Goal: Answer question/provide support: Share knowledge or assist other users

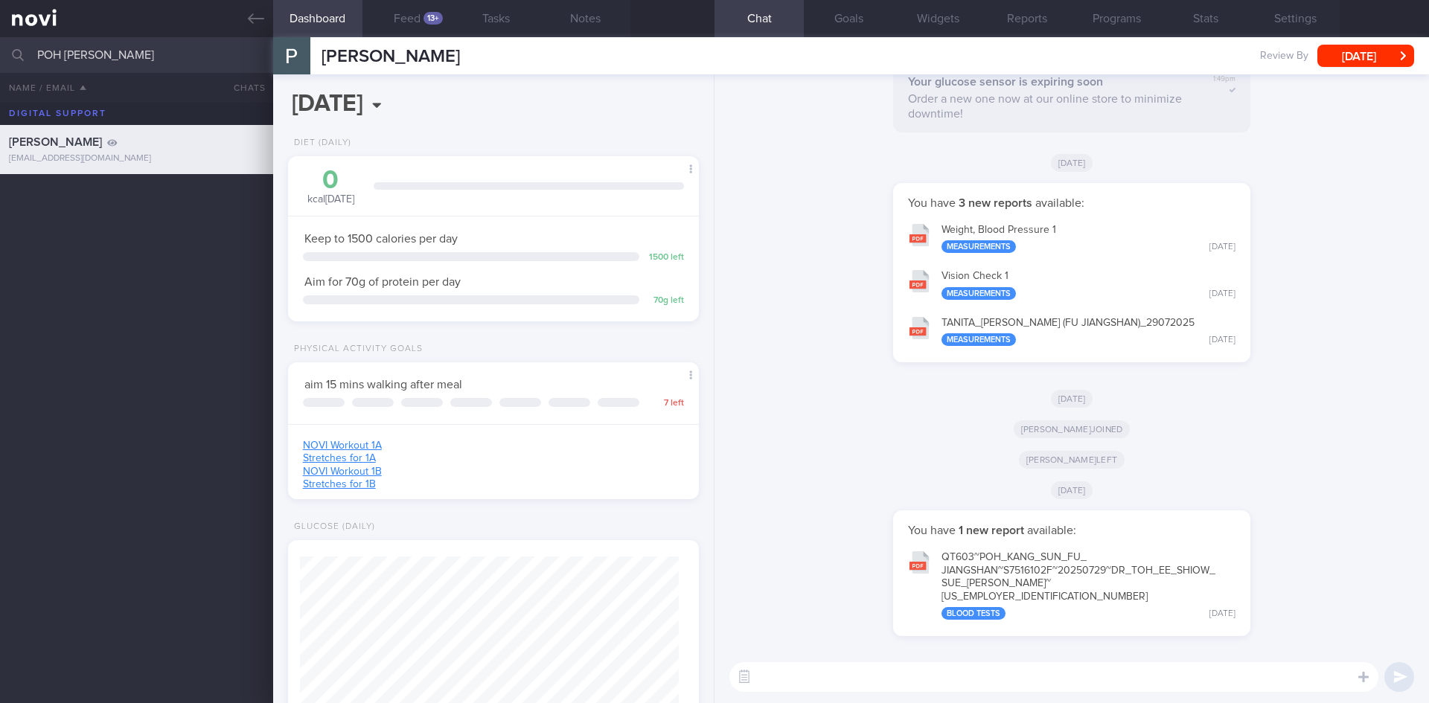
select select "6"
click at [237, 68] on input "POH [PERSON_NAME]" at bounding box center [714, 55] width 1429 height 36
click at [254, 19] on icon at bounding box center [256, 18] width 16 height 10
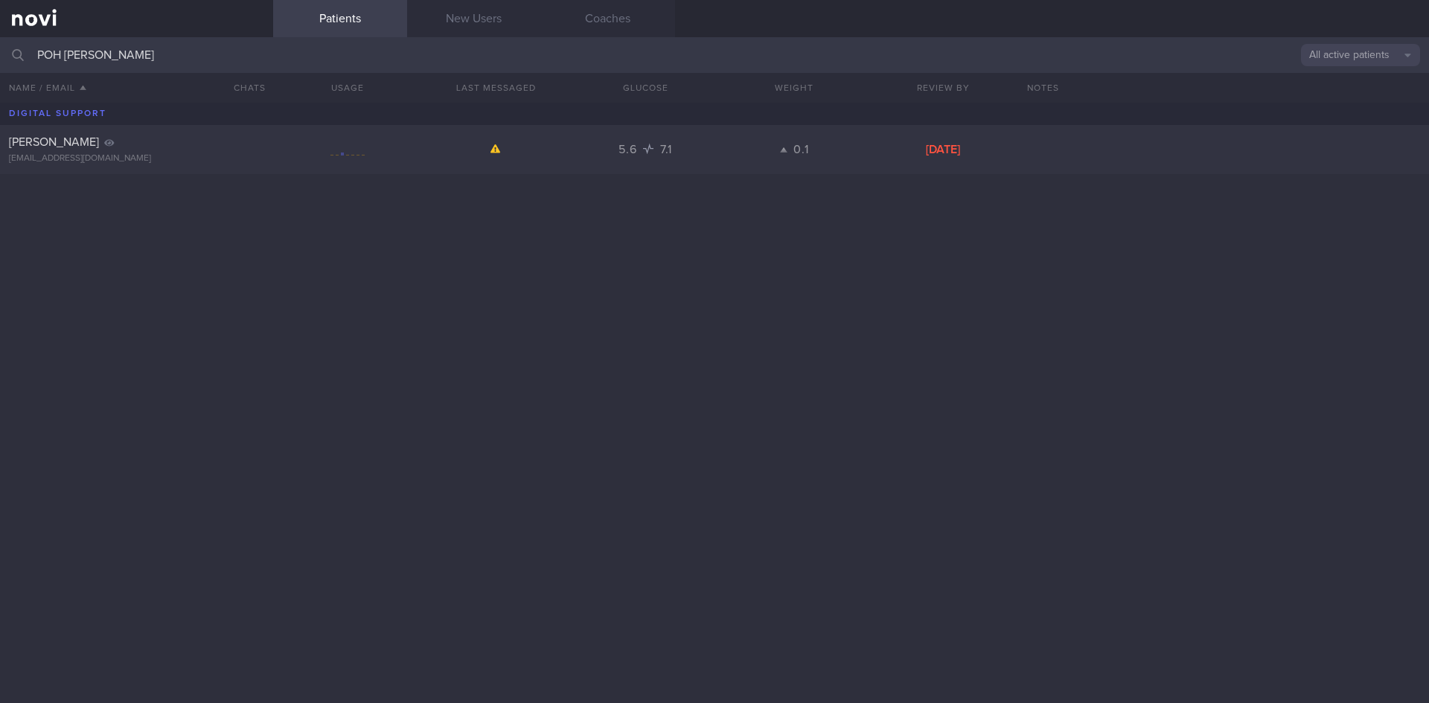
click at [158, 47] on input "POH [PERSON_NAME]" at bounding box center [714, 55] width 1429 height 36
click at [489, 36] on link "New Users" at bounding box center [474, 18] width 134 height 37
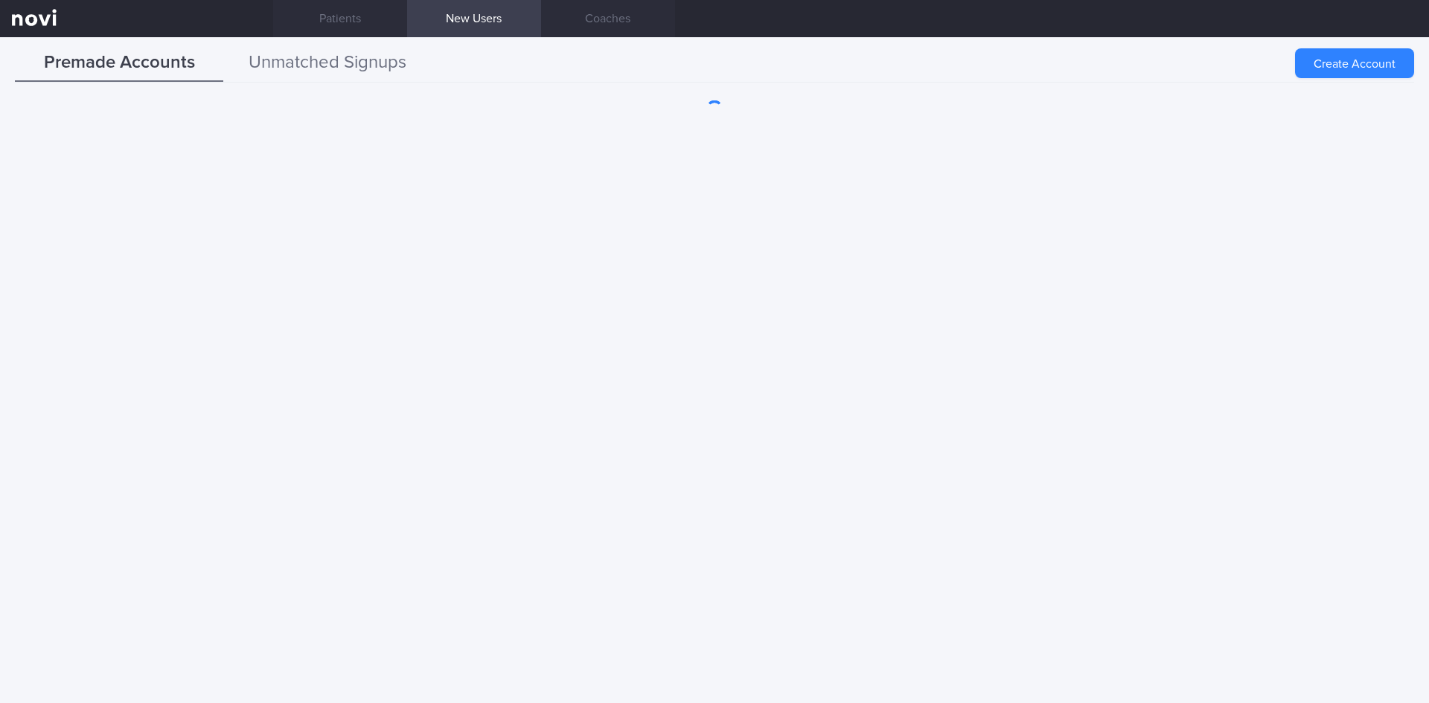
click at [371, 48] on button "Unmatched Signups" at bounding box center [327, 63] width 208 height 37
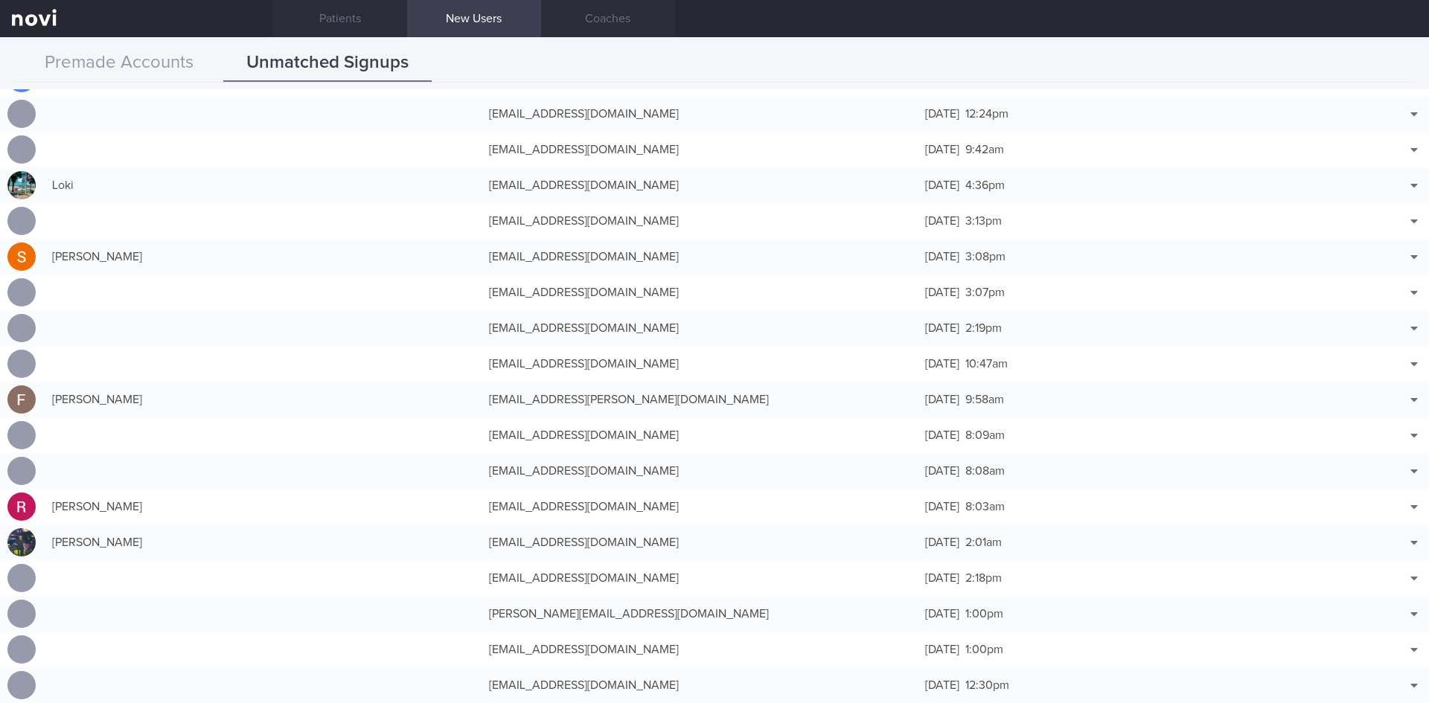
scroll to position [2903, 0]
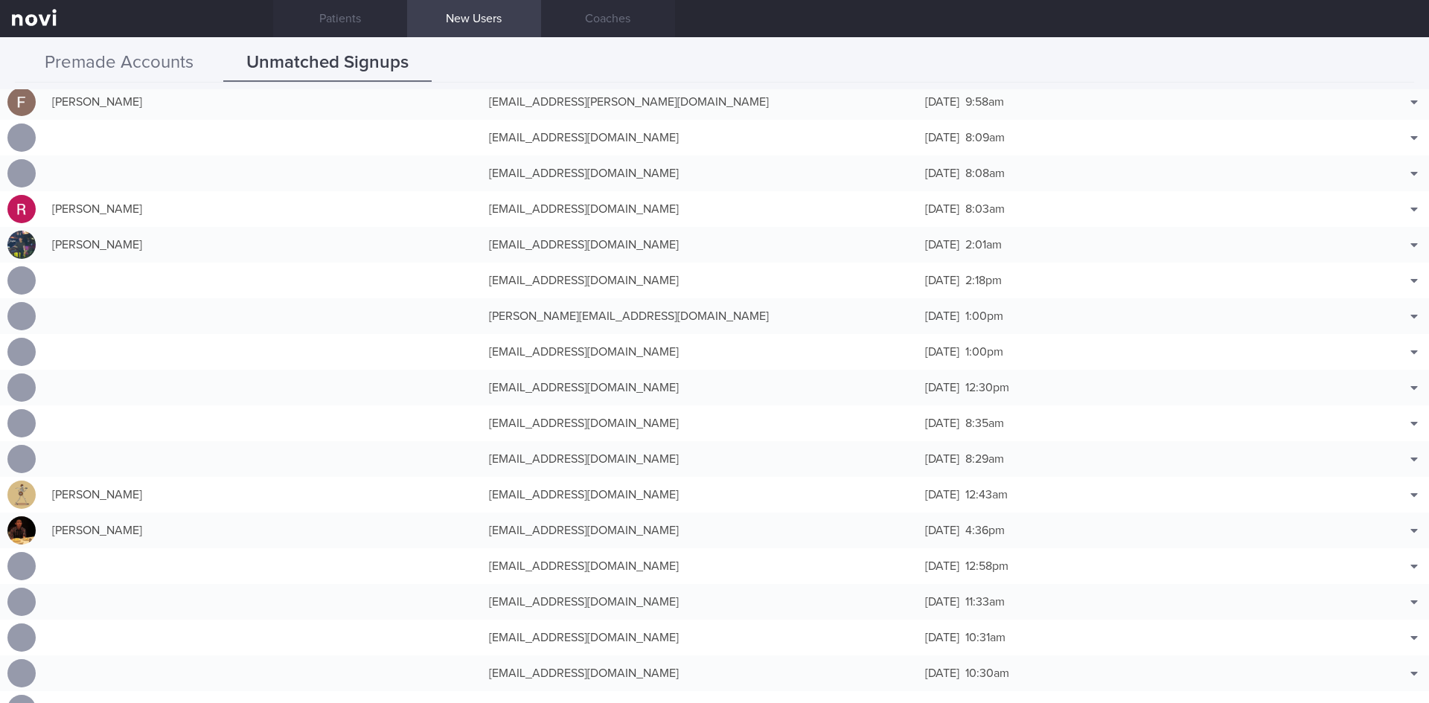
click at [144, 67] on button "Premade Accounts" at bounding box center [119, 63] width 208 height 37
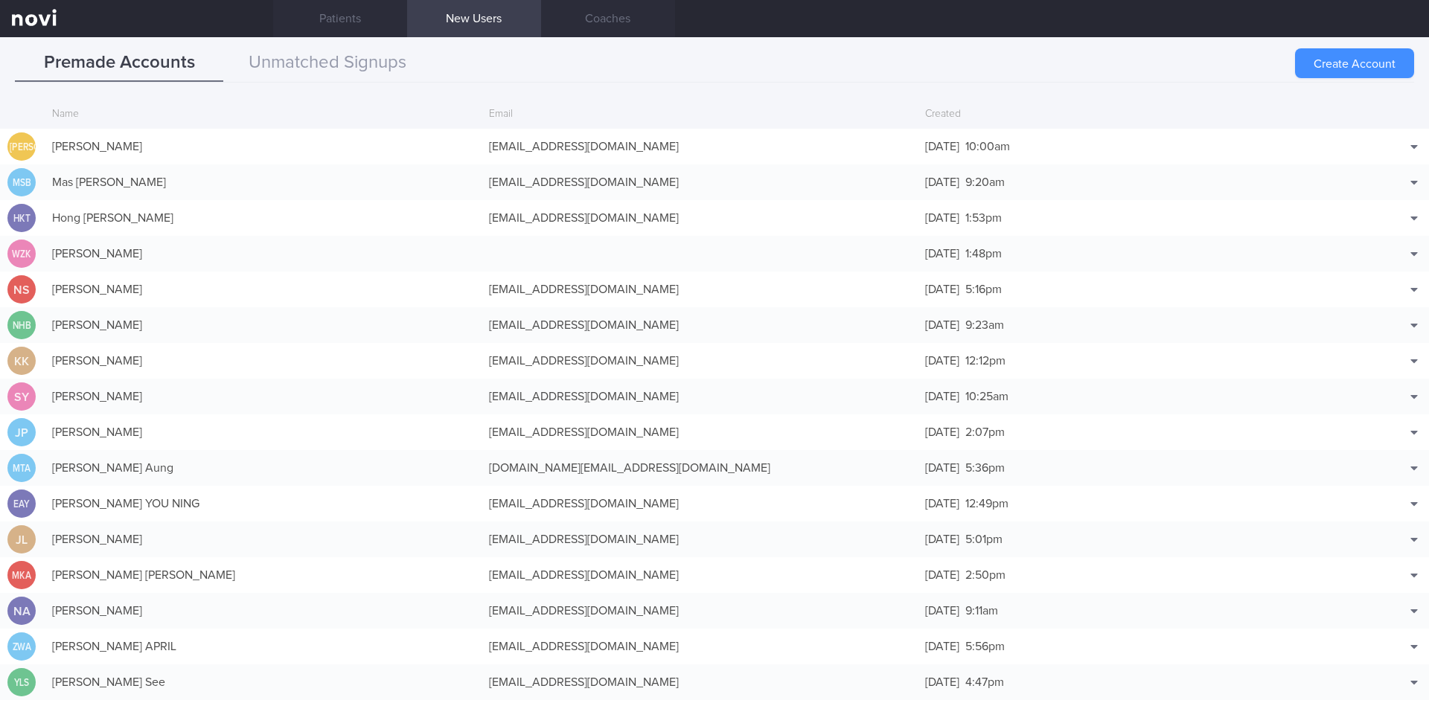
click at [1365, 71] on button "Create Account" at bounding box center [1354, 63] width 119 height 30
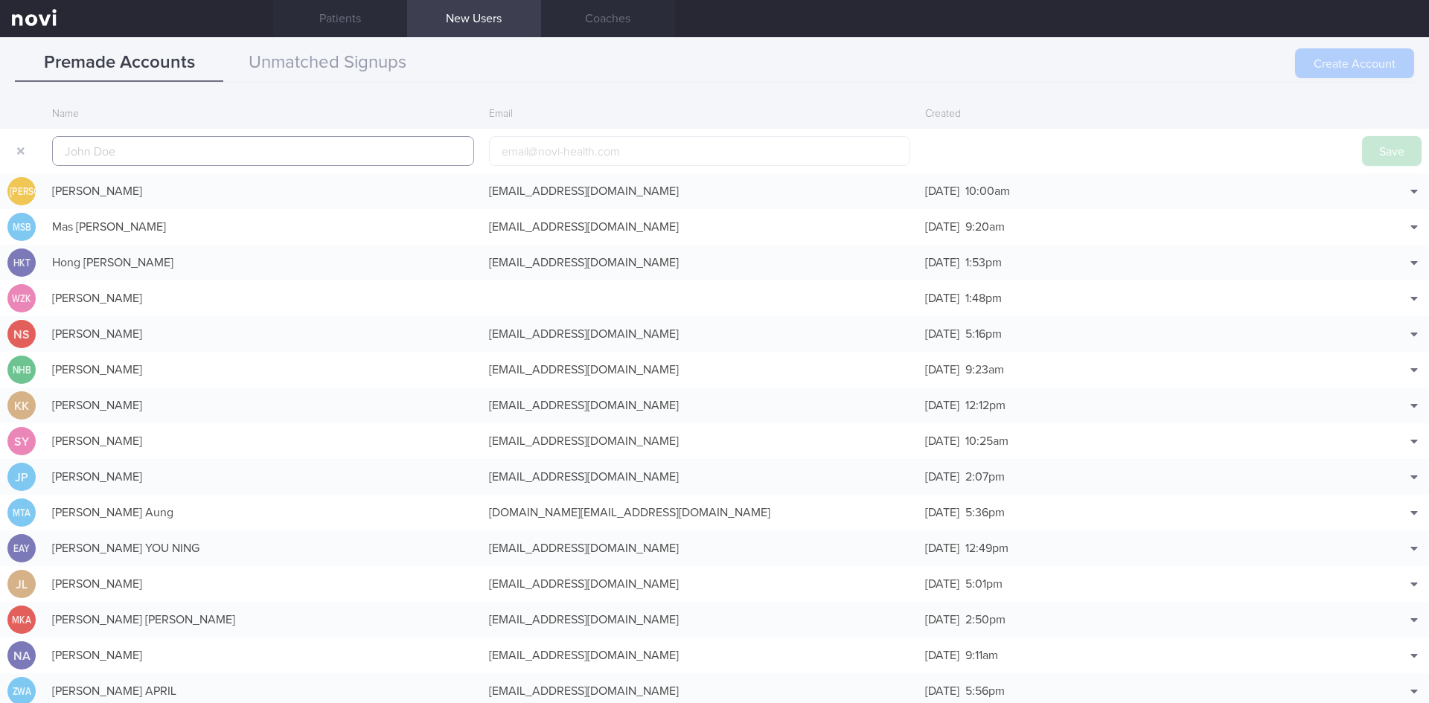
scroll to position [36, 0]
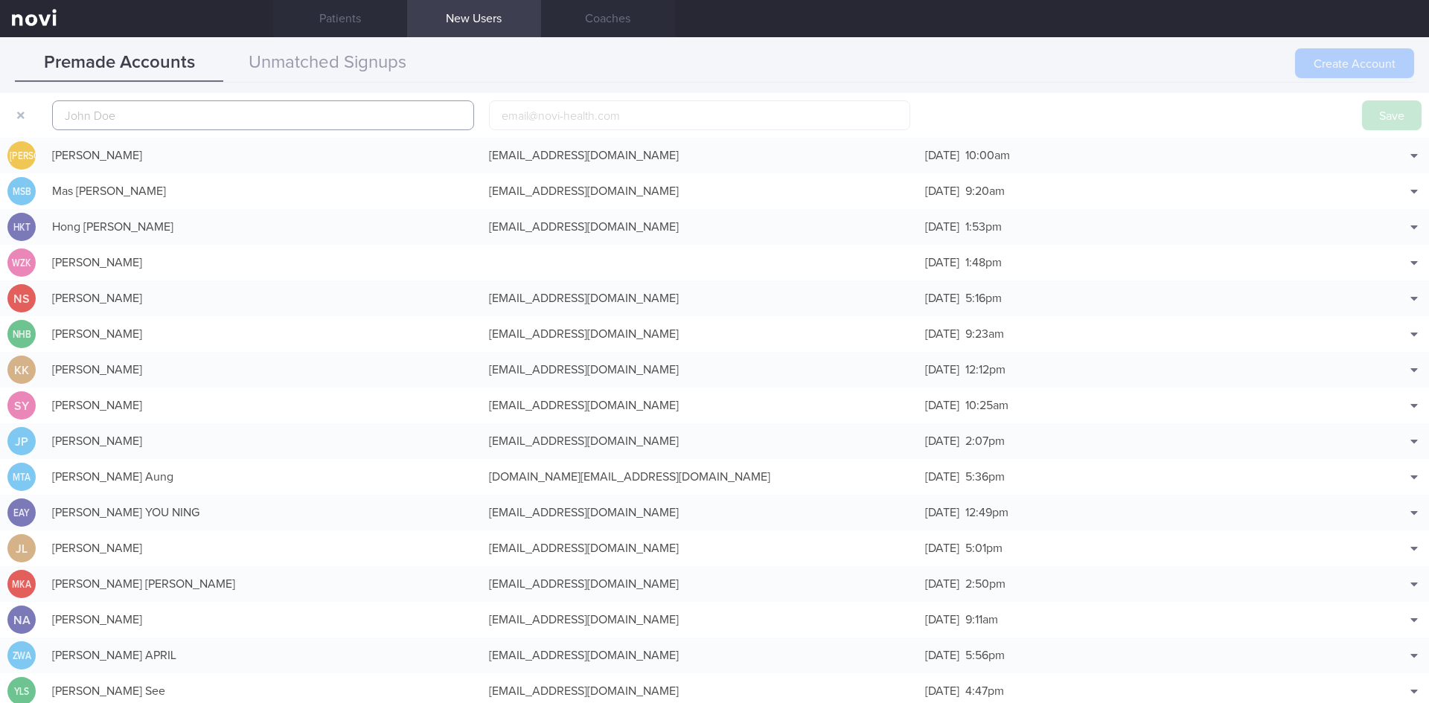
click at [1344, 82] on div "Premade Accounts Unmatched Signups" at bounding box center [715, 64] width 1400 height 38
paste input "Charanjeet Singh Rendawa"
type input "Charanjeet Singh Rendawa"
click at [682, 127] on input "email" at bounding box center [700, 115] width 422 height 30
paste input "csrendawa81@gmail.com"
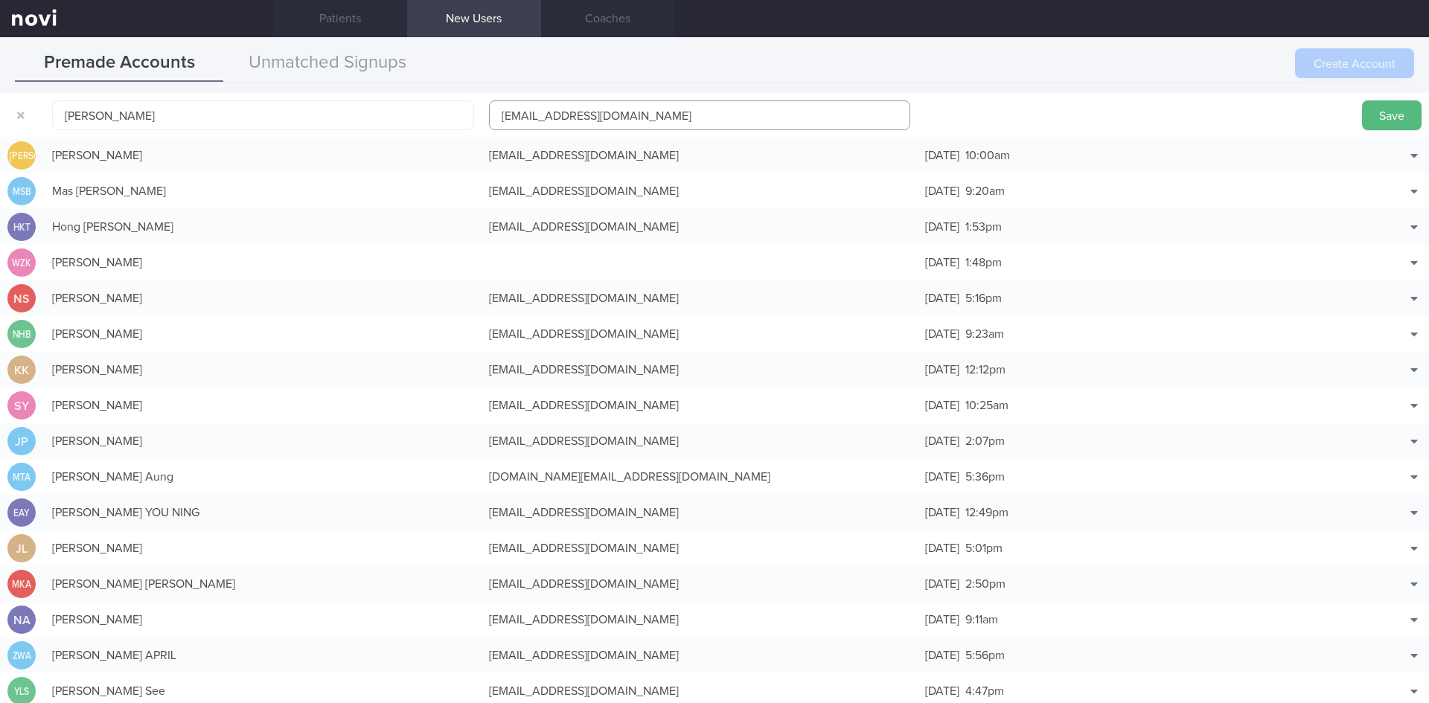
click at [498, 116] on input "csrendawa81@gmail.com" at bounding box center [700, 115] width 422 height 30
type input "1csrendawa81@gmail.com"
click at [1405, 122] on button "Save" at bounding box center [1392, 115] width 60 height 30
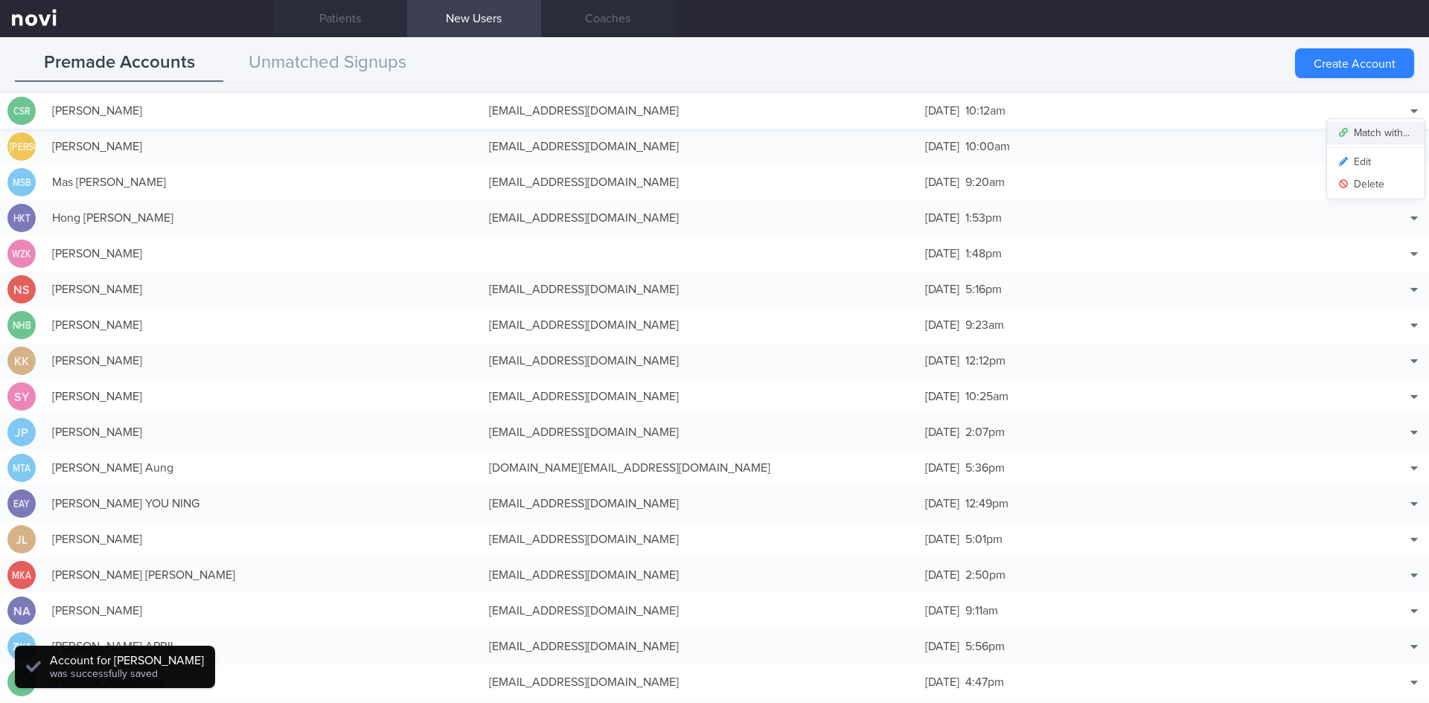
click at [1394, 130] on button "Match with..." at bounding box center [1376, 133] width 98 height 22
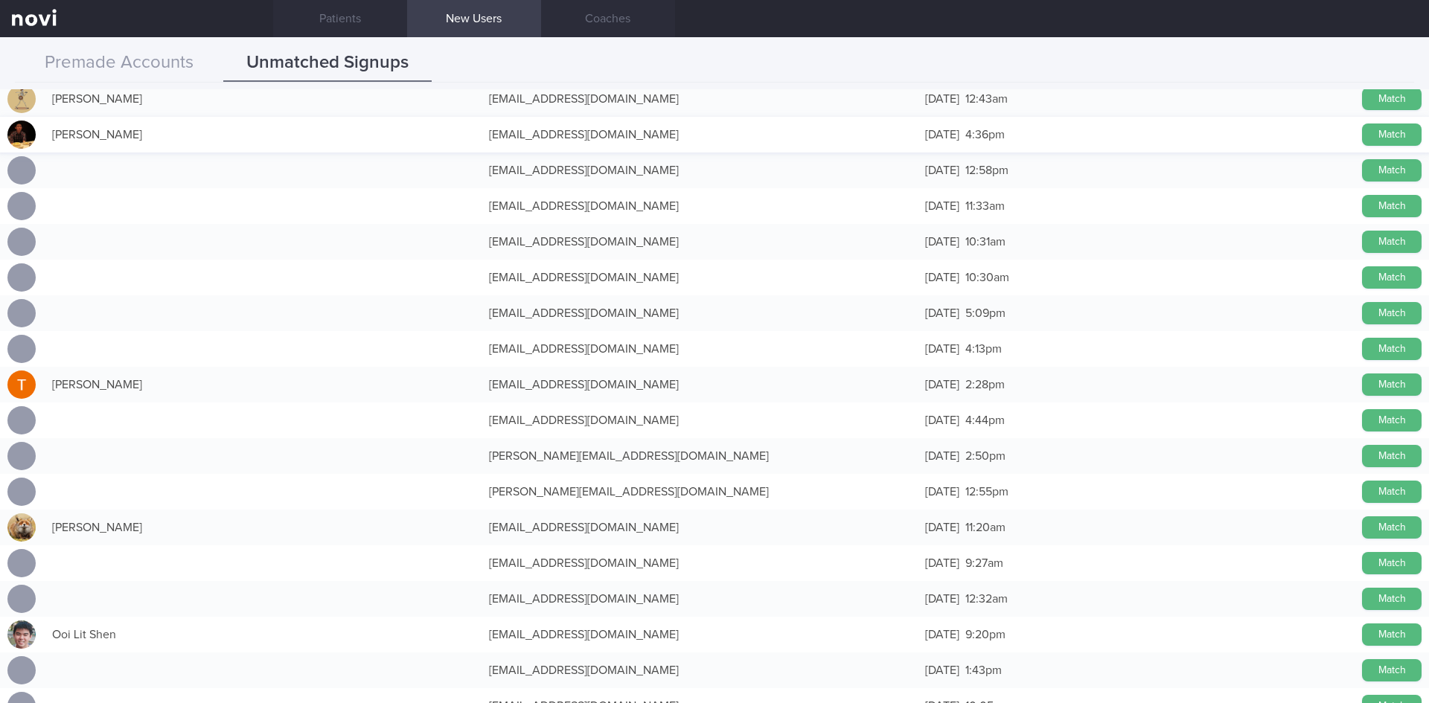
scroll to position [3272, 0]
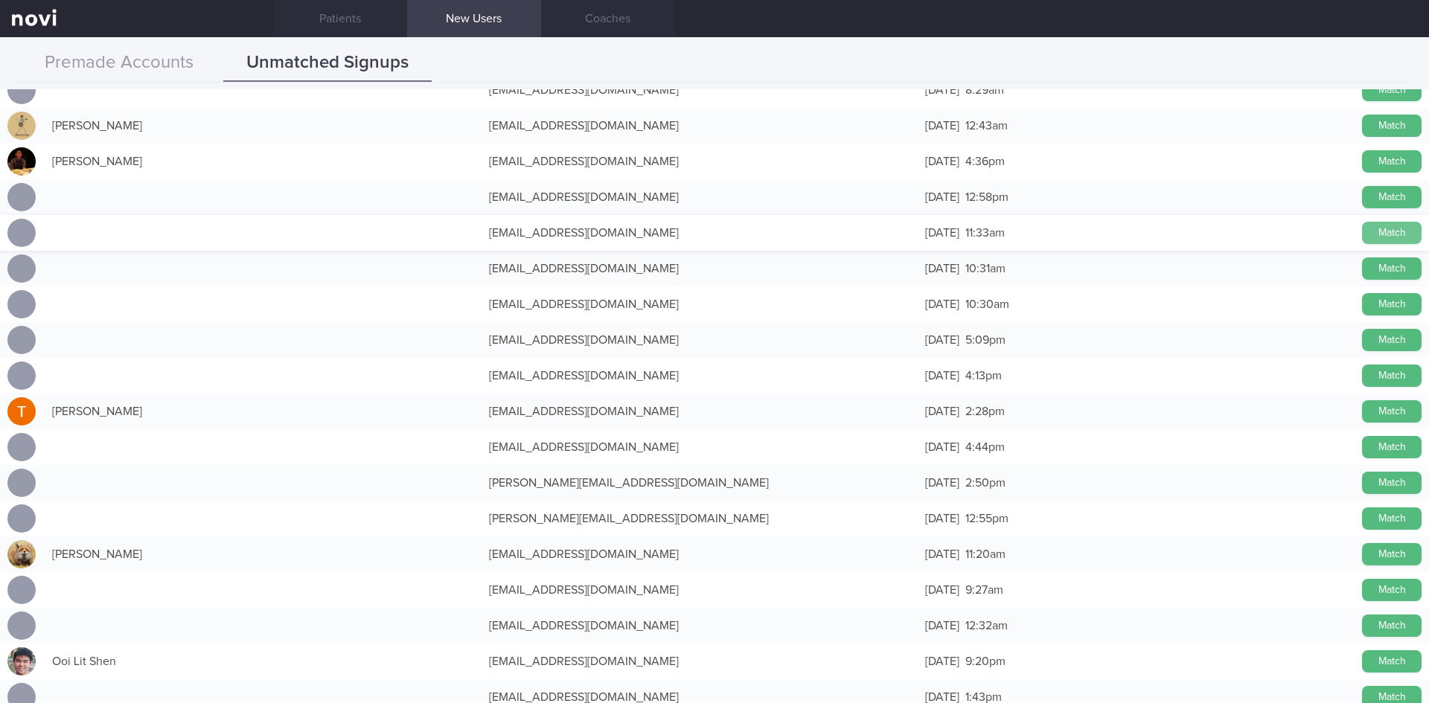
click at [1376, 235] on button "Match" at bounding box center [1392, 233] width 60 height 22
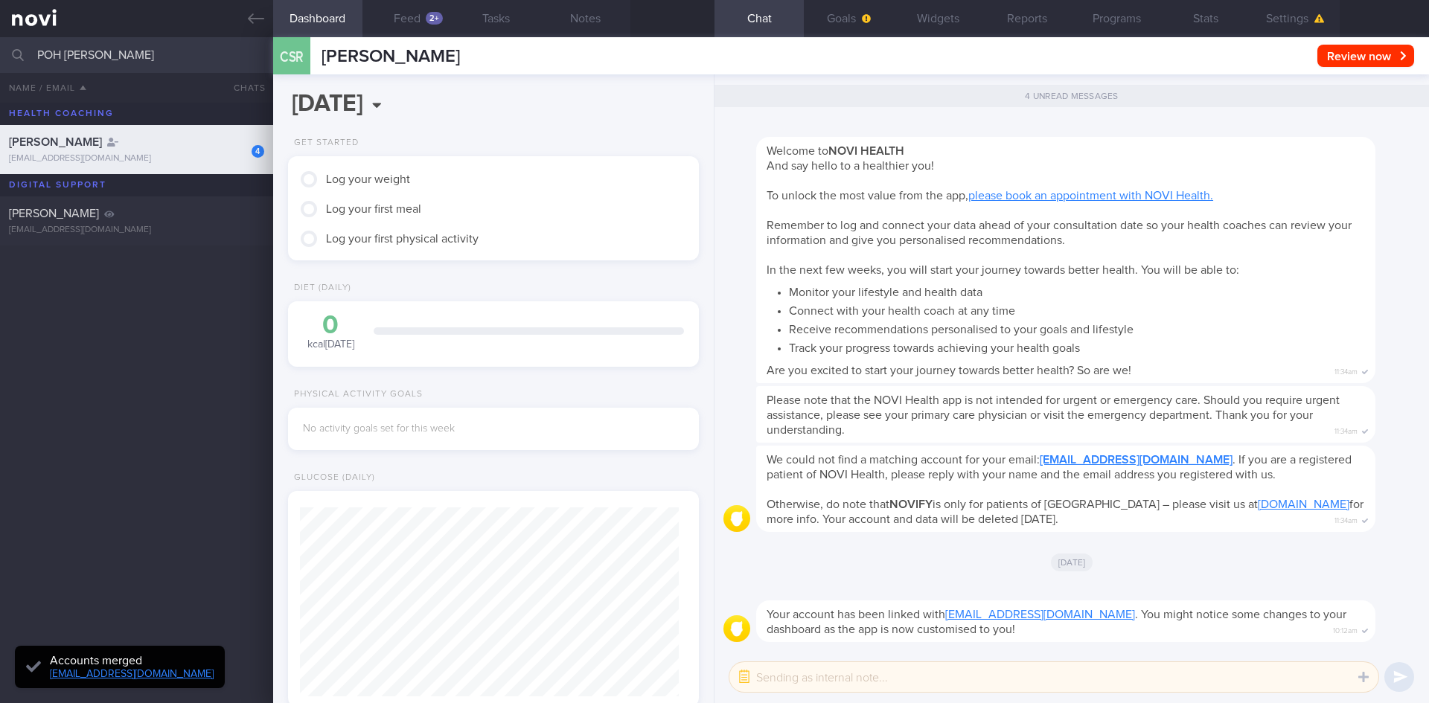
click at [1325, 37] on div "CSR Charanjeet Singh Rendawa Review now Set Next Review Date August September O…" at bounding box center [851, 55] width 1156 height 37
click at [1323, 28] on button "Settings" at bounding box center [1295, 18] width 89 height 37
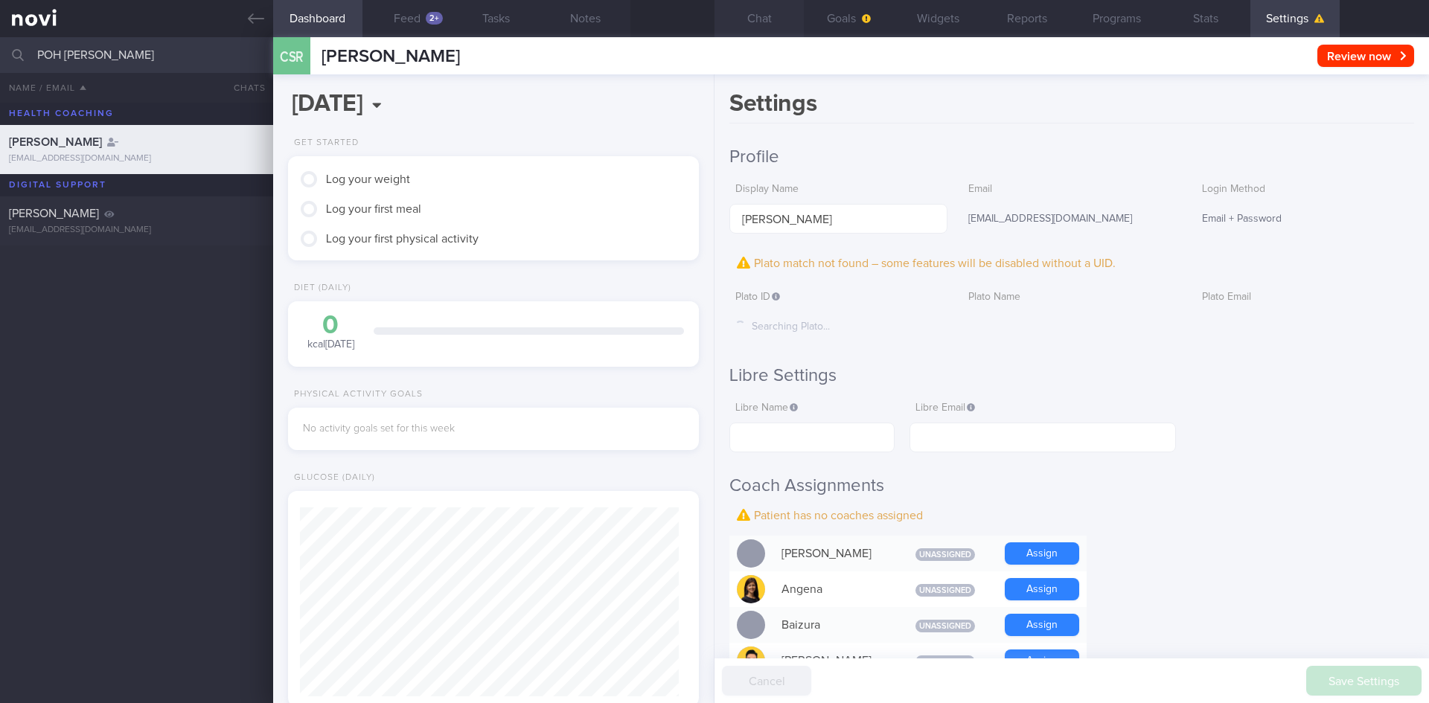
click at [762, 24] on button "Chat" at bounding box center [759, 18] width 89 height 37
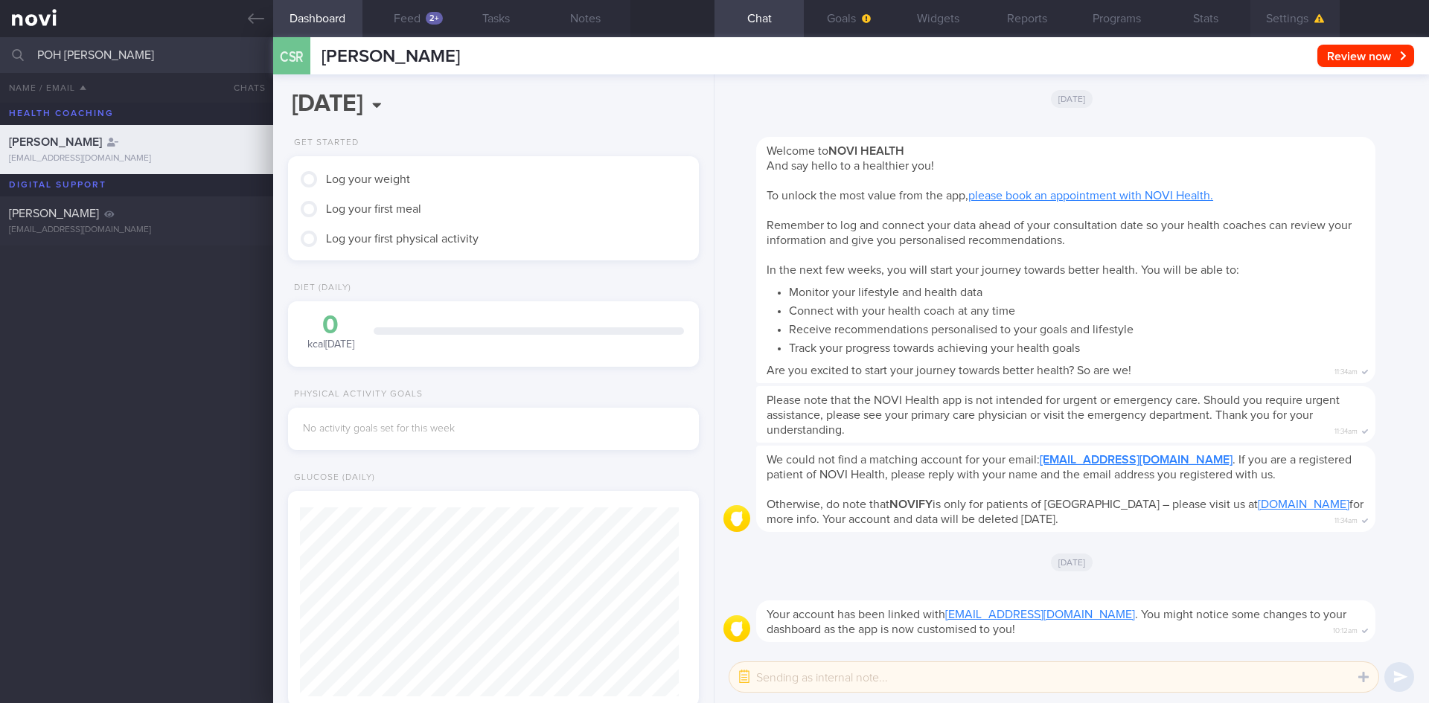
click at [1277, 19] on button "Settings" at bounding box center [1295, 18] width 89 height 37
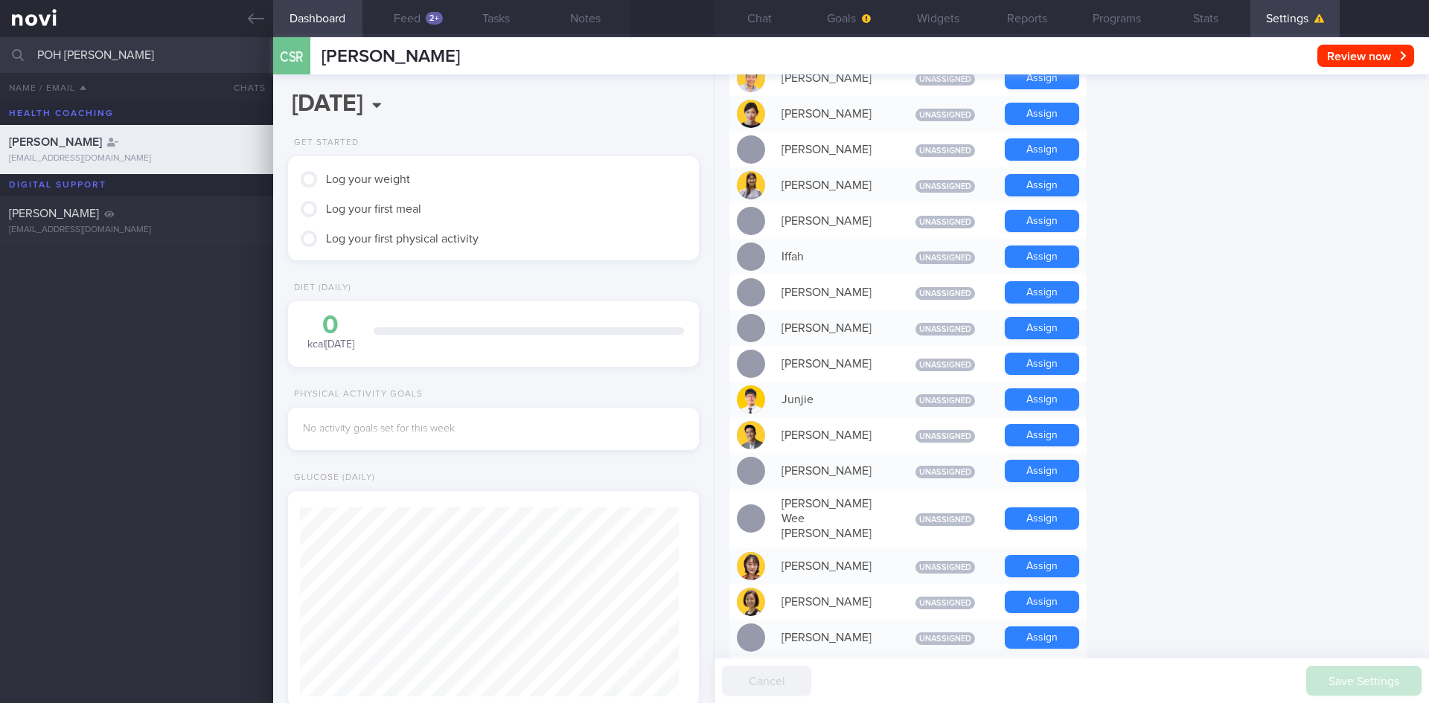
scroll to position [596, 0]
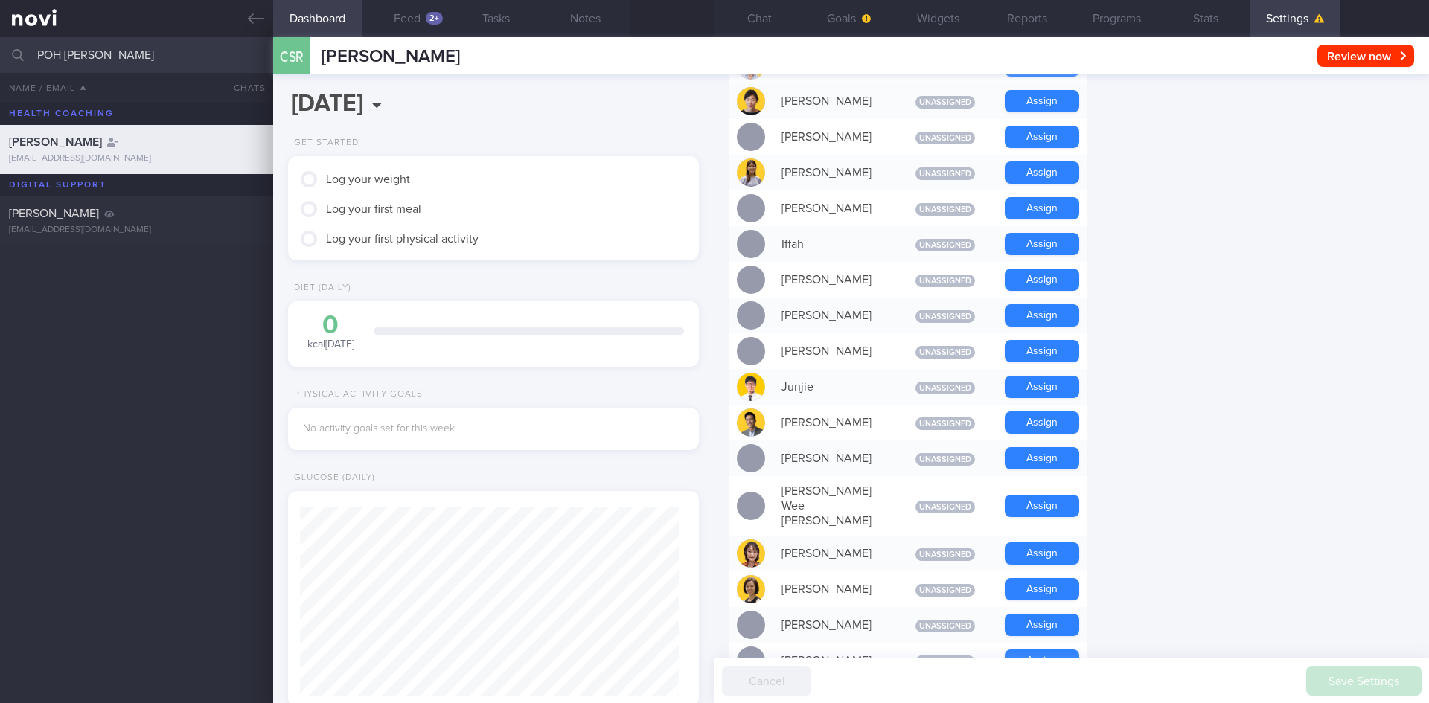
click at [1081, 383] on div "Assign" at bounding box center [1042, 387] width 89 height 36
click at [1077, 383] on button "Assign" at bounding box center [1042, 387] width 74 height 22
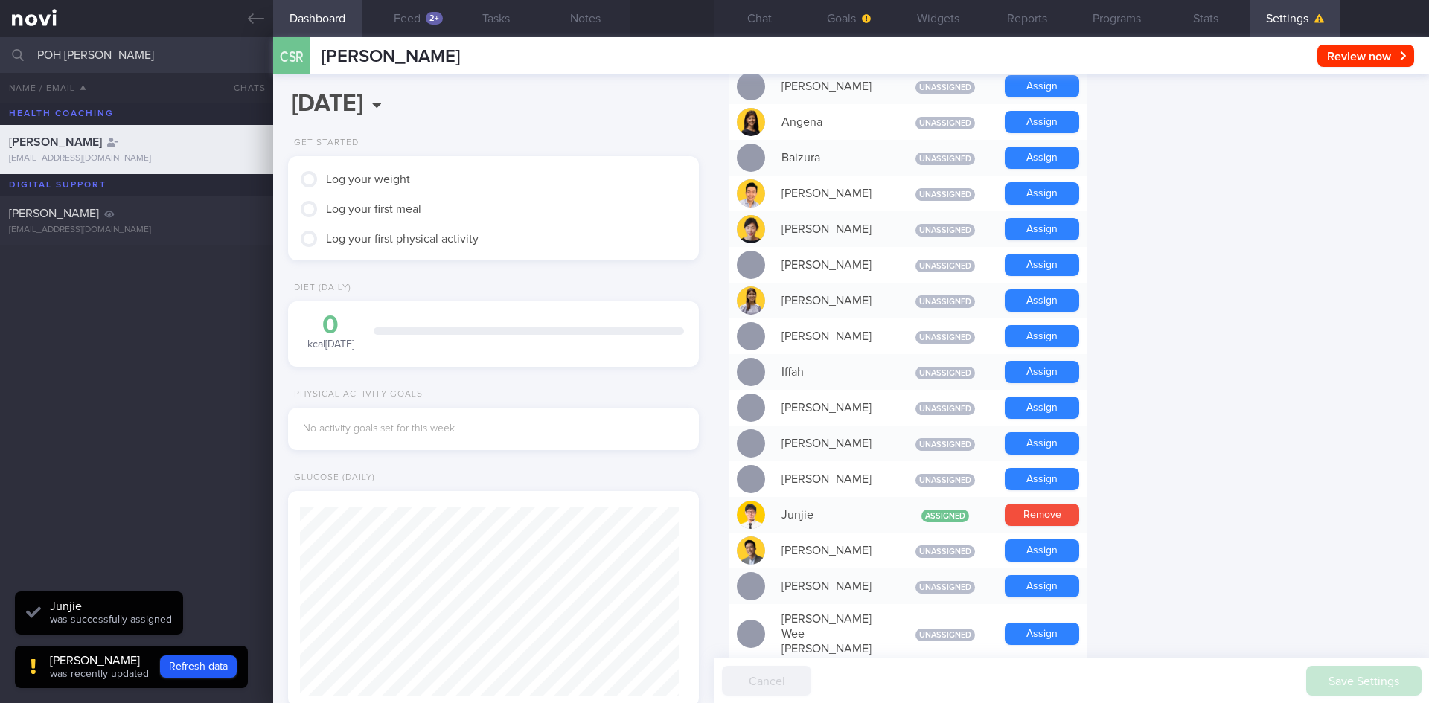
scroll to position [447, 0]
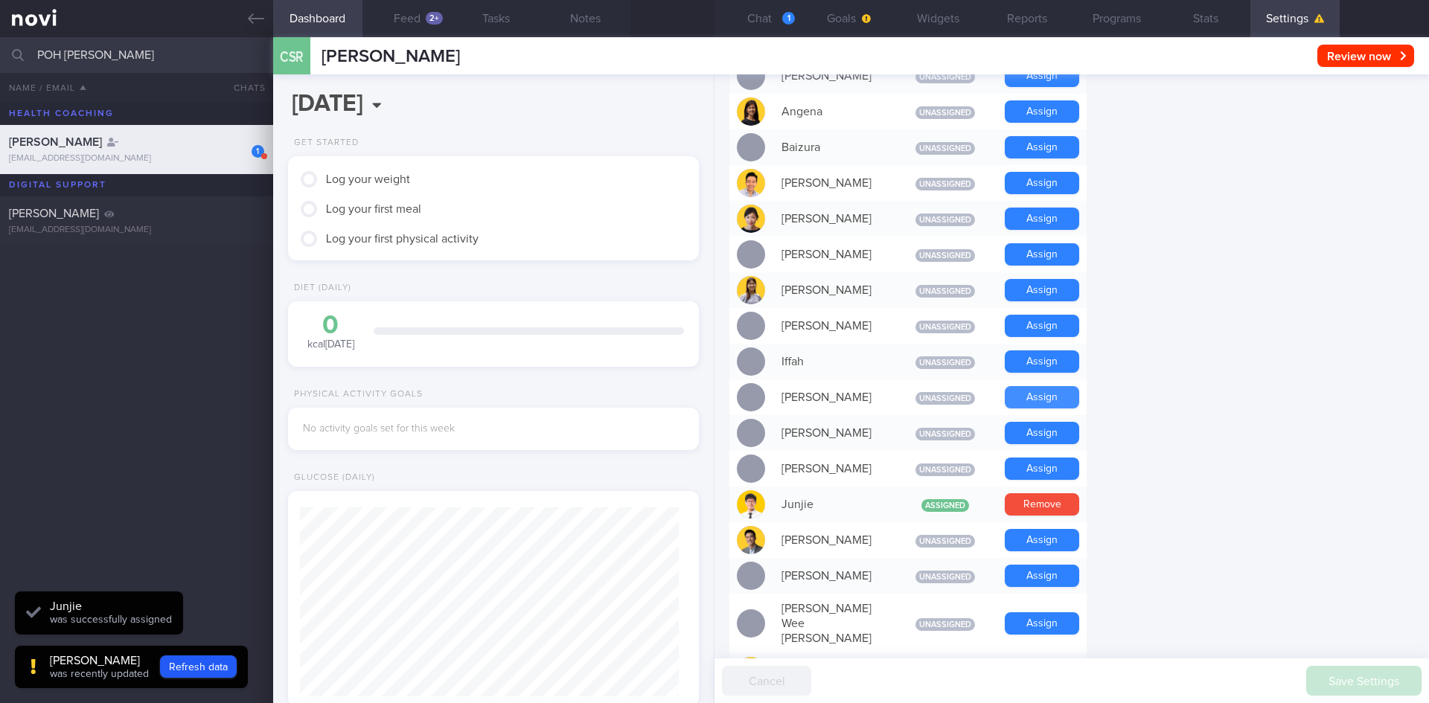
click at [1036, 408] on button "Assign" at bounding box center [1042, 397] width 74 height 22
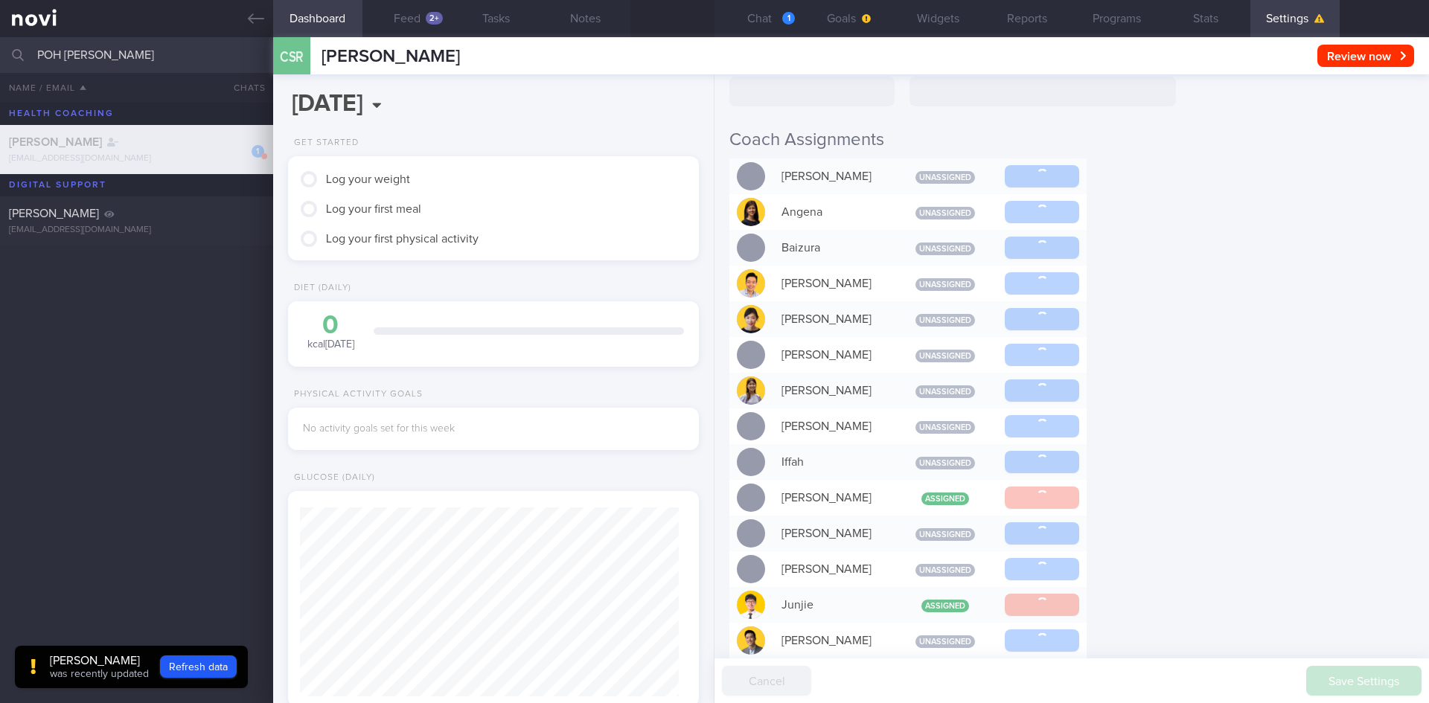
scroll to position [149, 0]
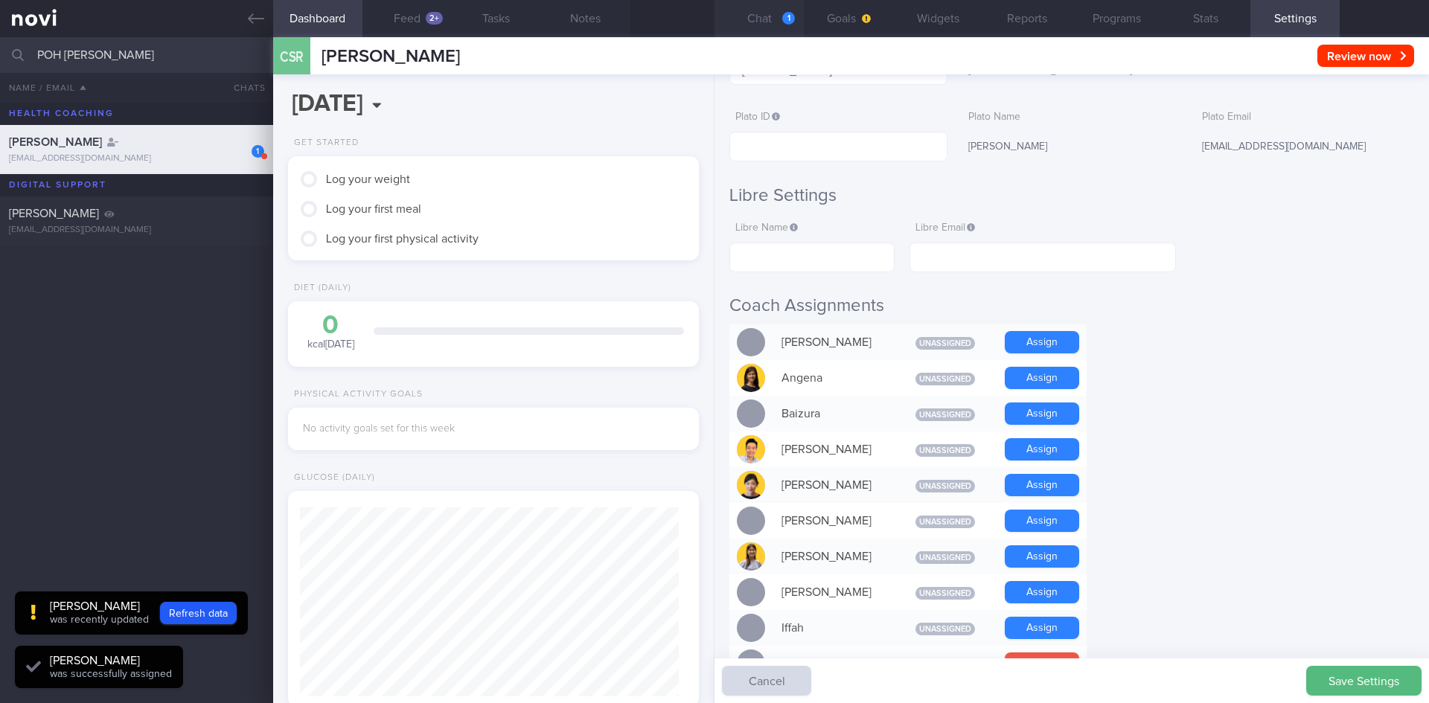
click at [781, 22] on button "Chat 1" at bounding box center [759, 18] width 89 height 37
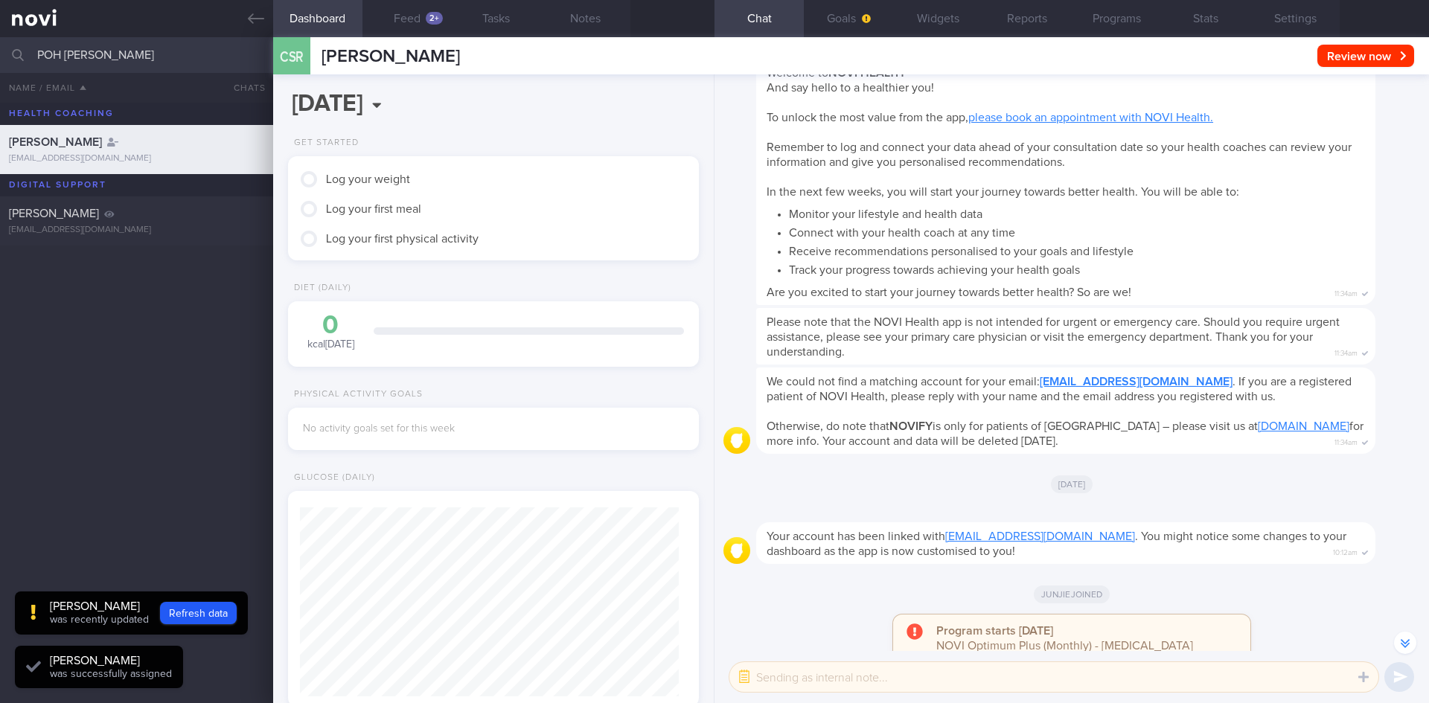
scroll to position [-173, 0]
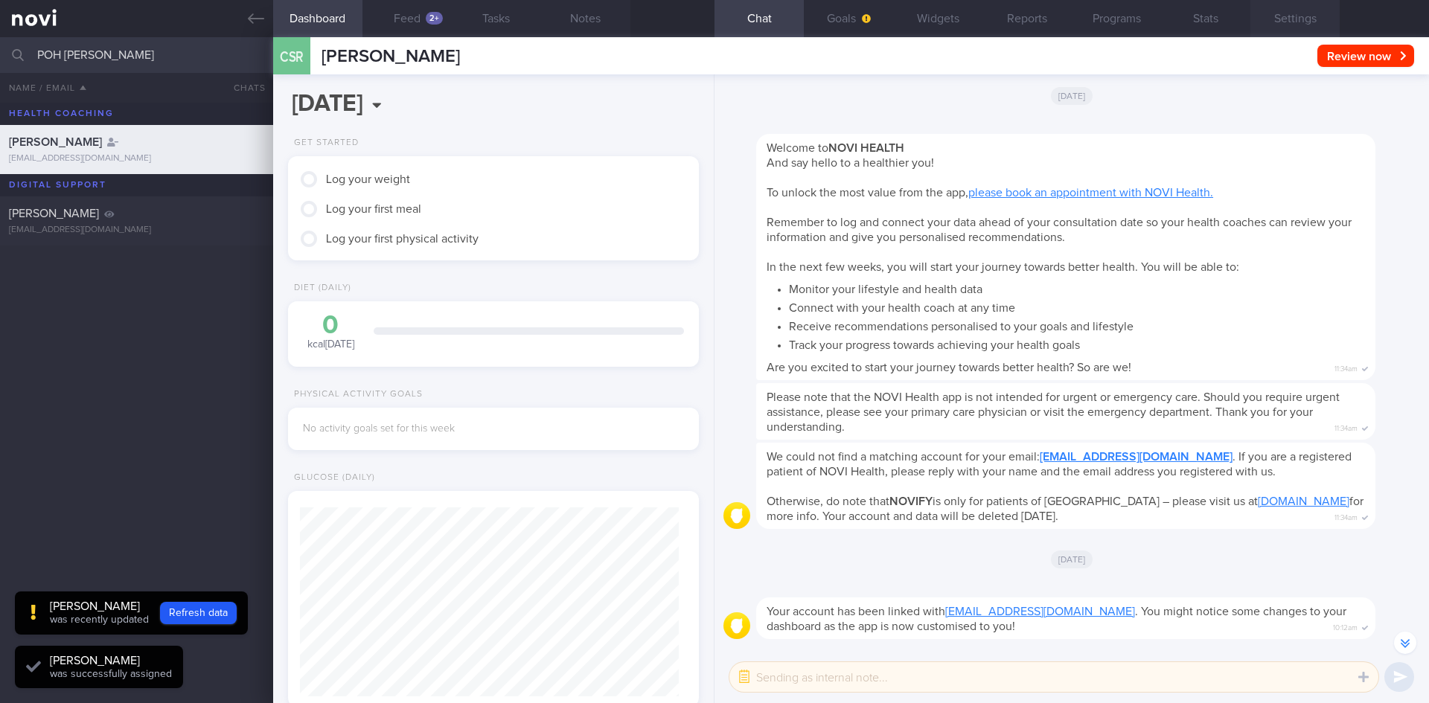
click at [1272, 14] on button "Settings" at bounding box center [1295, 18] width 89 height 37
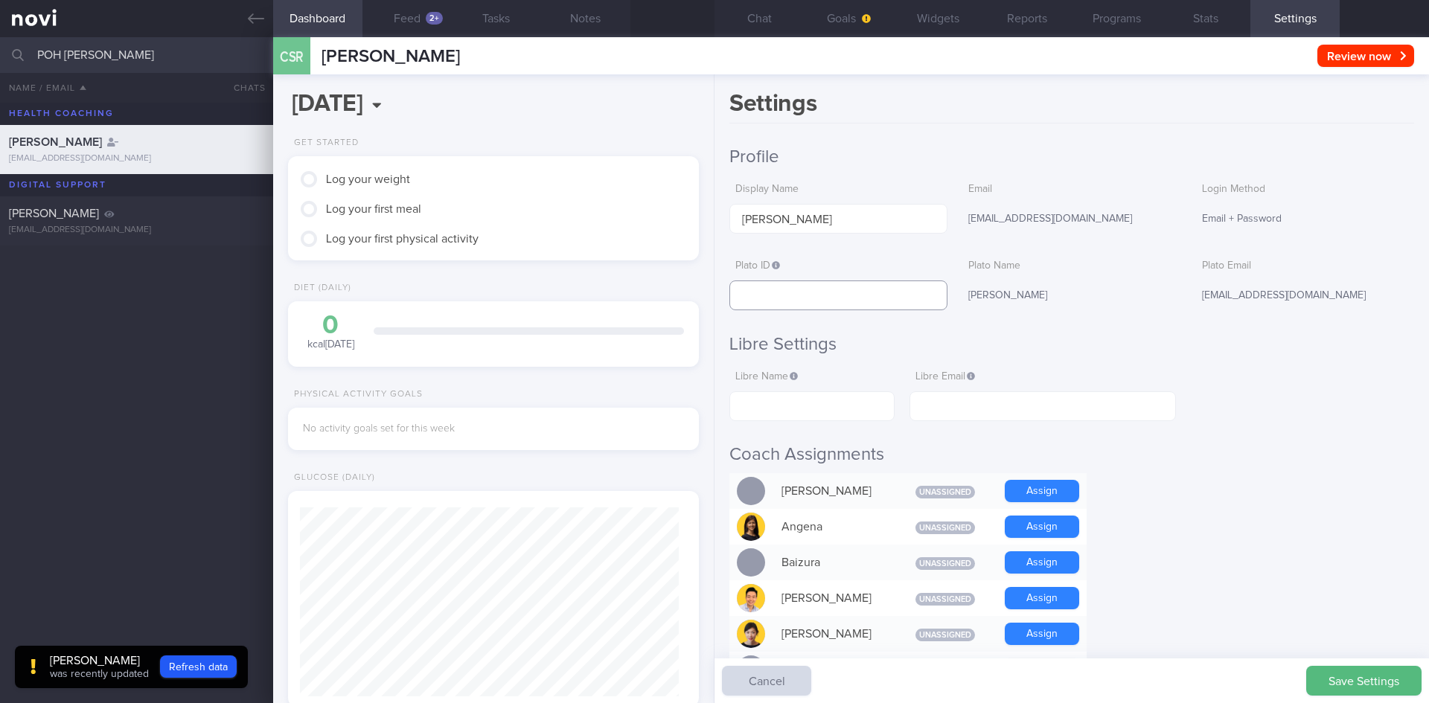
click at [906, 288] on input "text" at bounding box center [839, 296] width 218 height 30
paste input "6090c272543a4a4d88fb59914678182d"
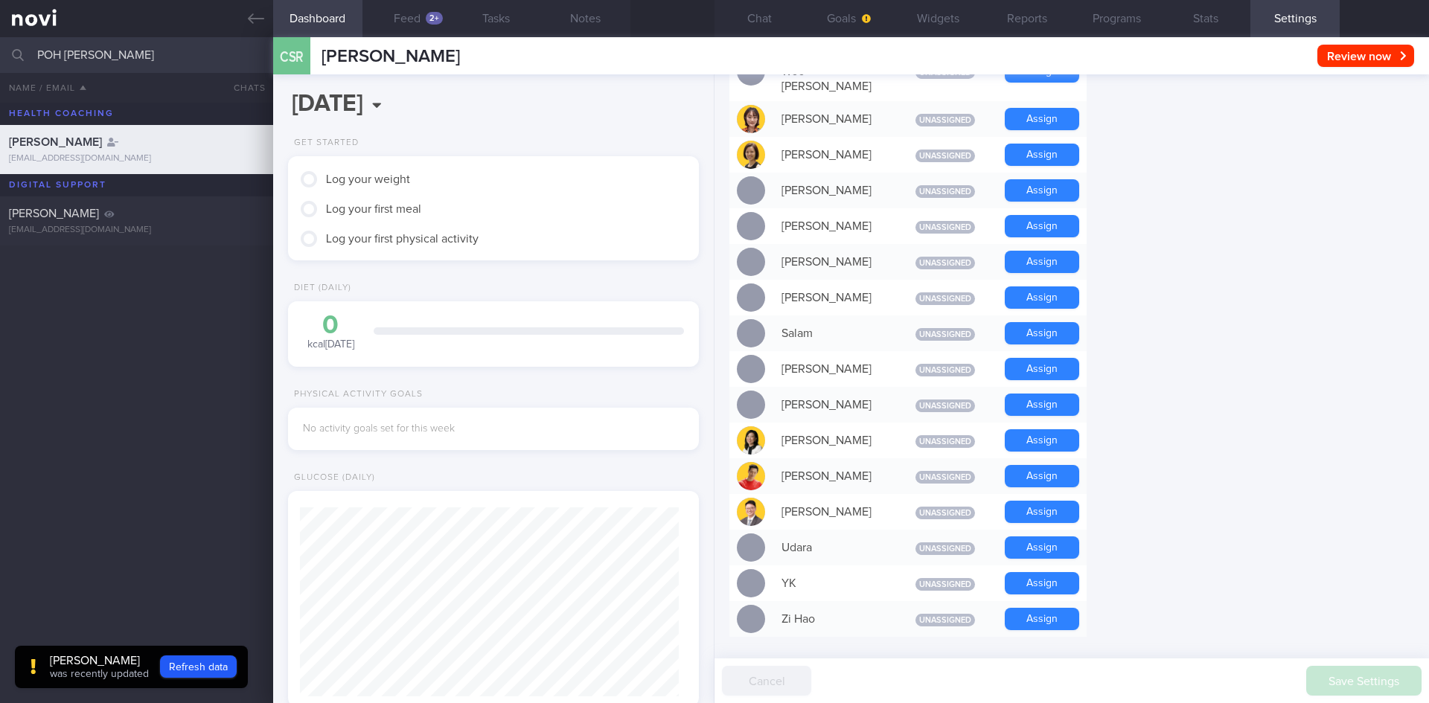
scroll to position [596, 0]
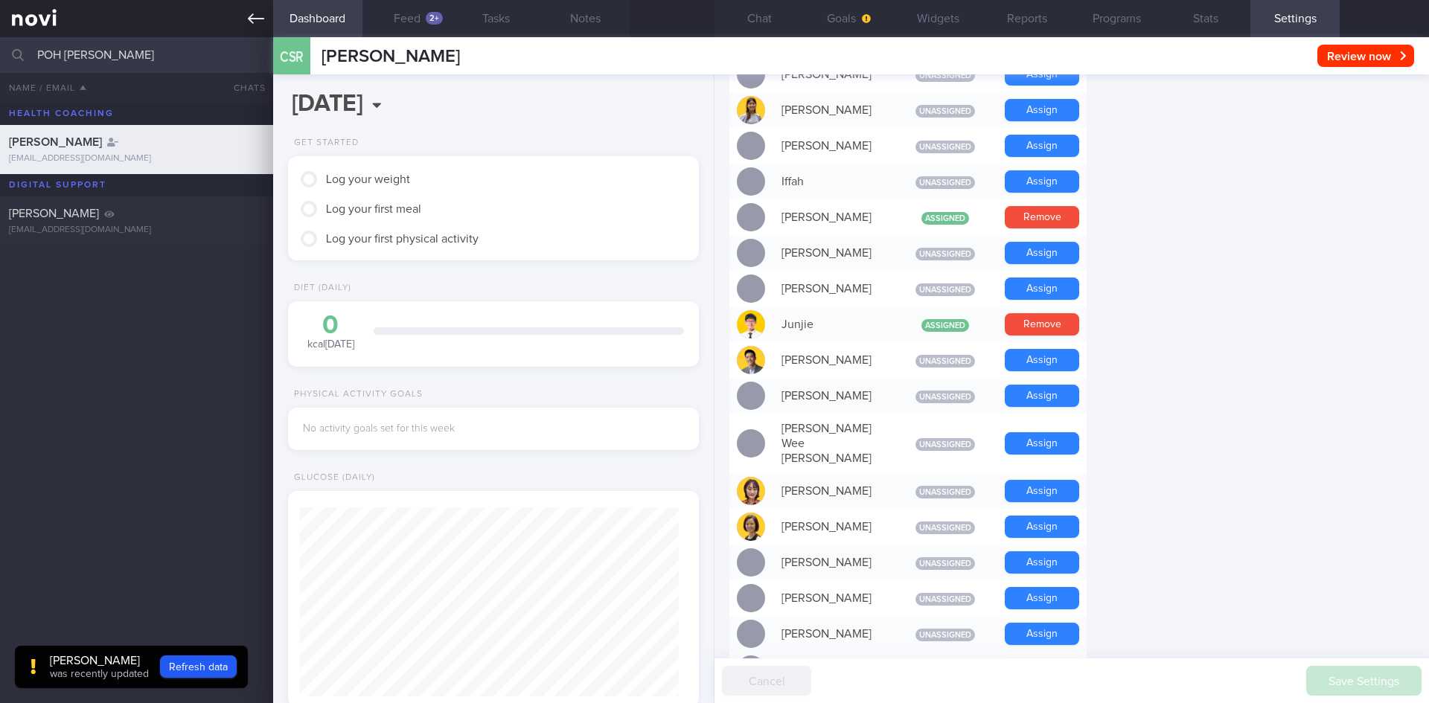
type input "6090c272543a4a4d88fb59914678182d"
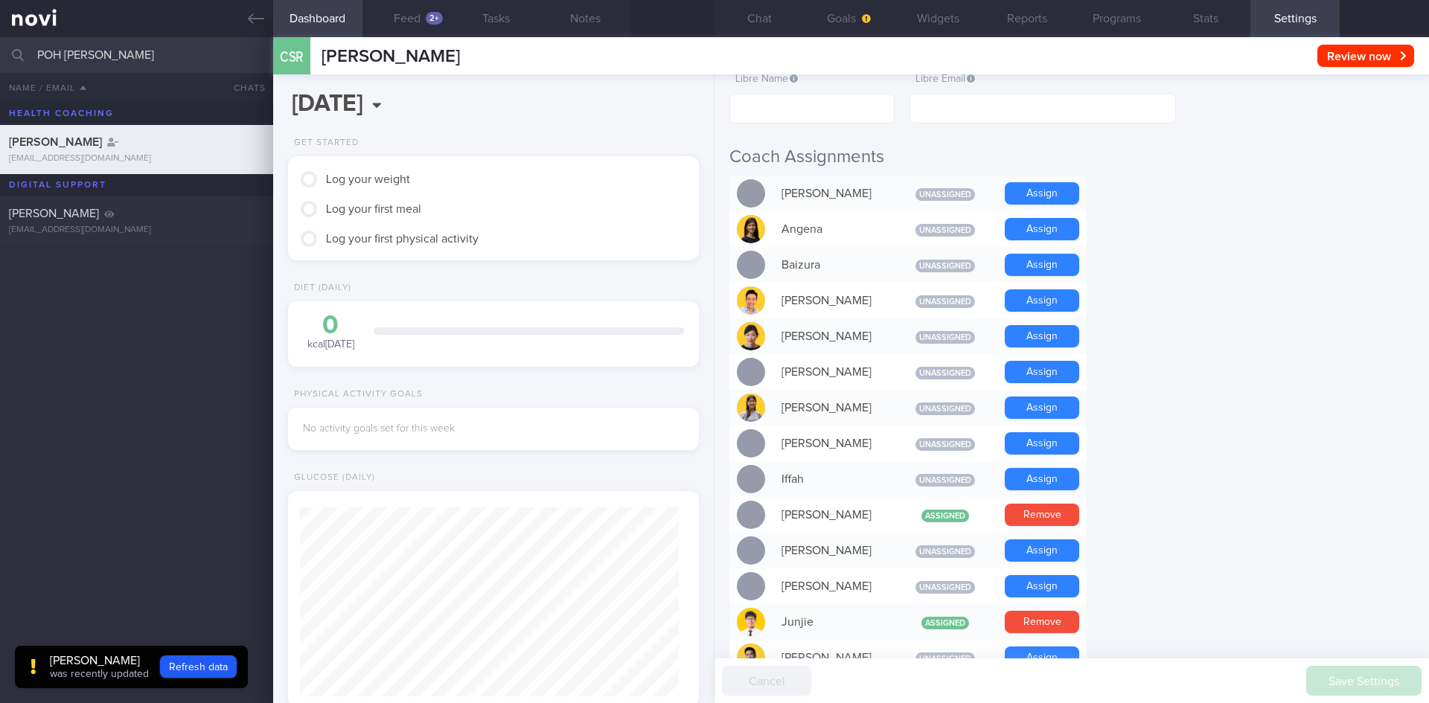
scroll to position [0, 0]
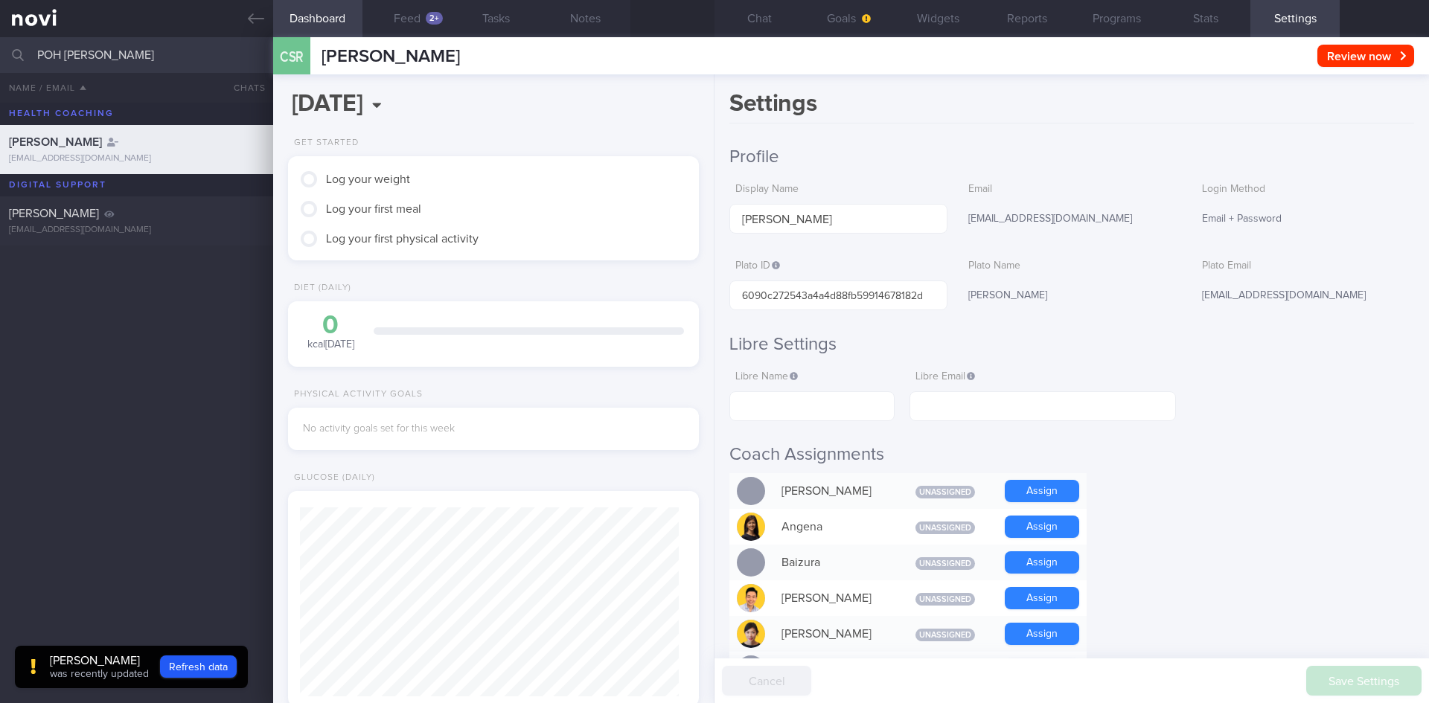
click at [770, 42] on div "CSR Charanjeet Singh Rendawa Charanjeet Singh Rendawa csrendawa81@gmail.com Rev…" at bounding box center [851, 55] width 1156 height 37
click at [763, 24] on button "Chat" at bounding box center [759, 18] width 89 height 37
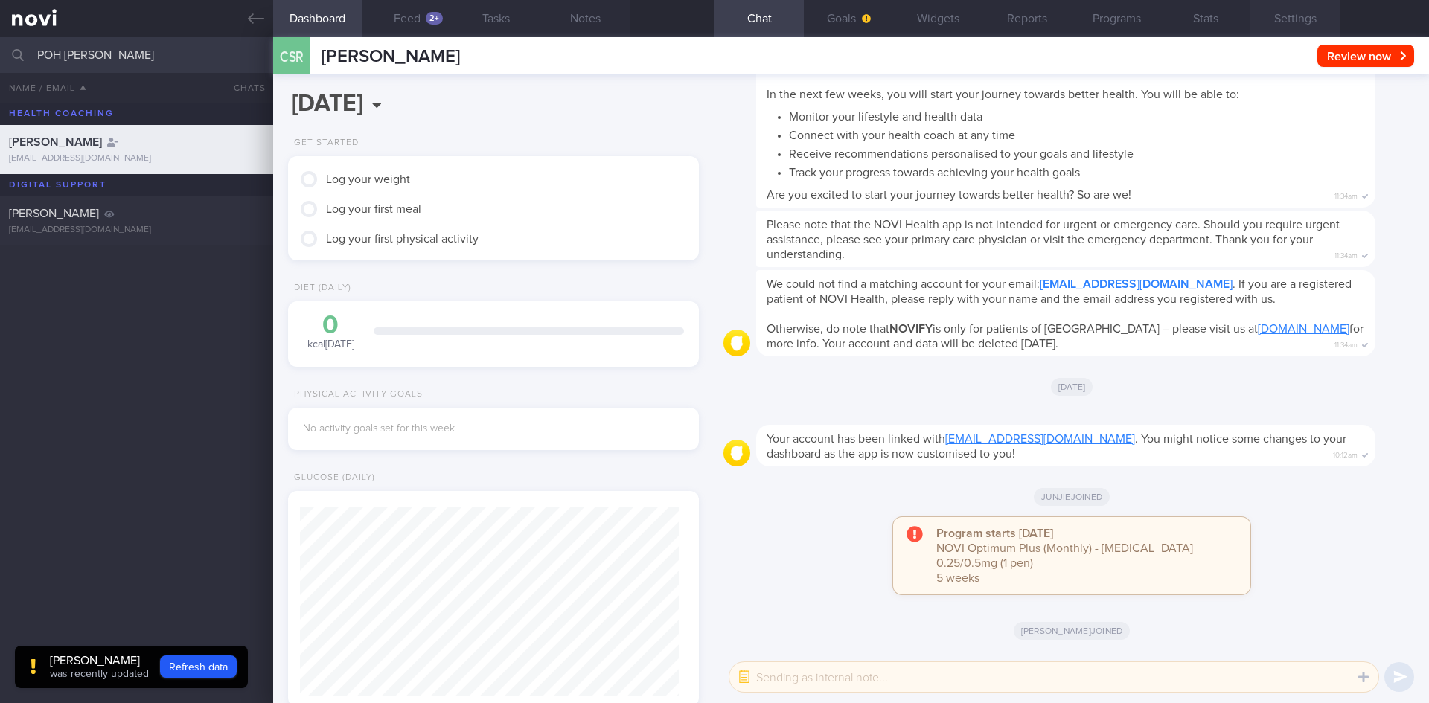
click at [1301, 25] on button "Settings" at bounding box center [1295, 18] width 89 height 37
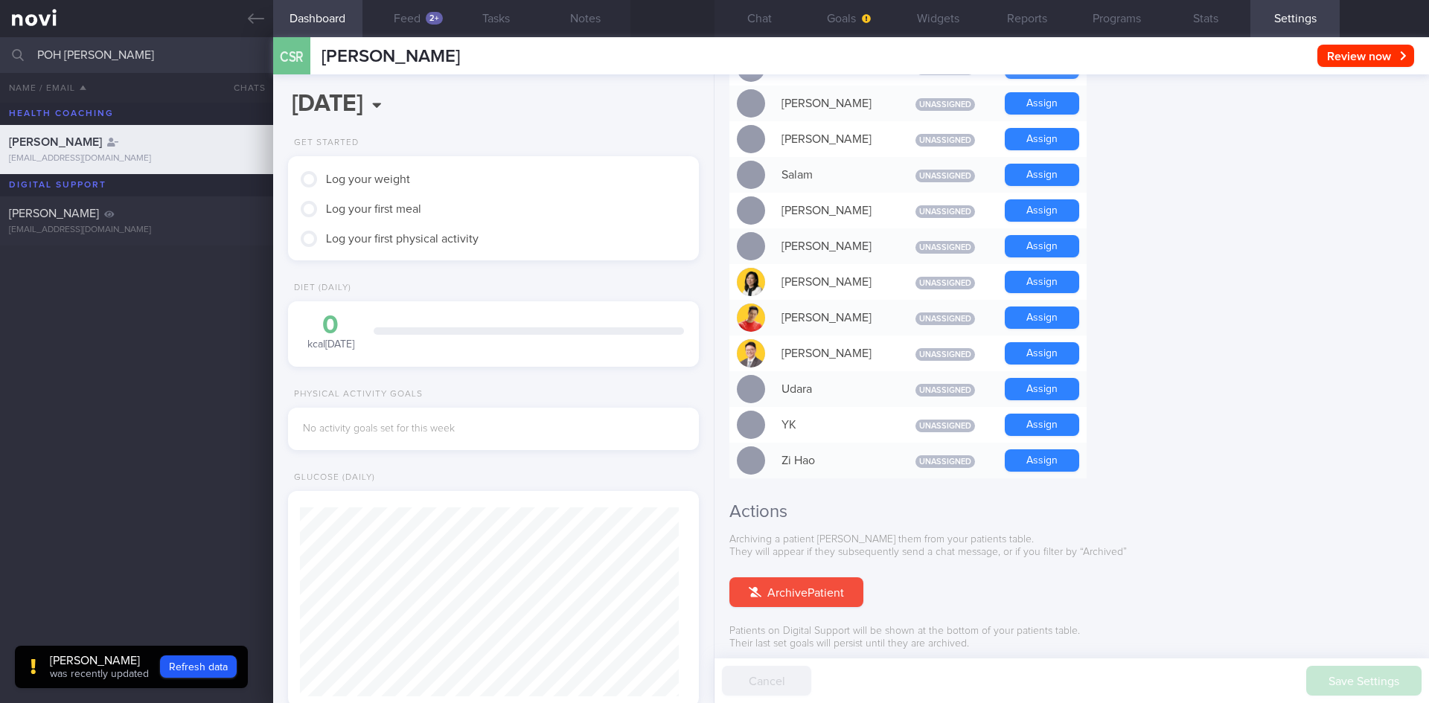
scroll to position [1219, 0]
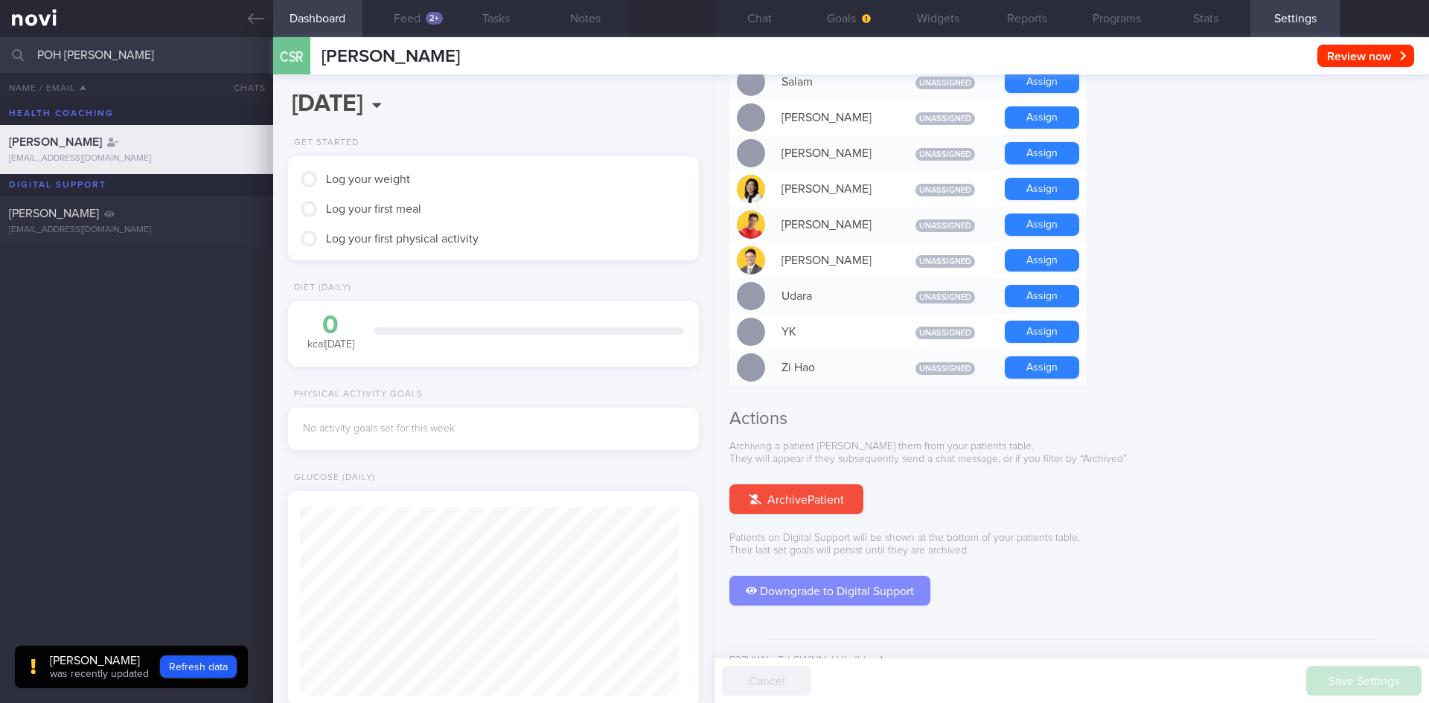
click at [867, 576] on button "Downgrade to Digital Support" at bounding box center [830, 591] width 201 height 30
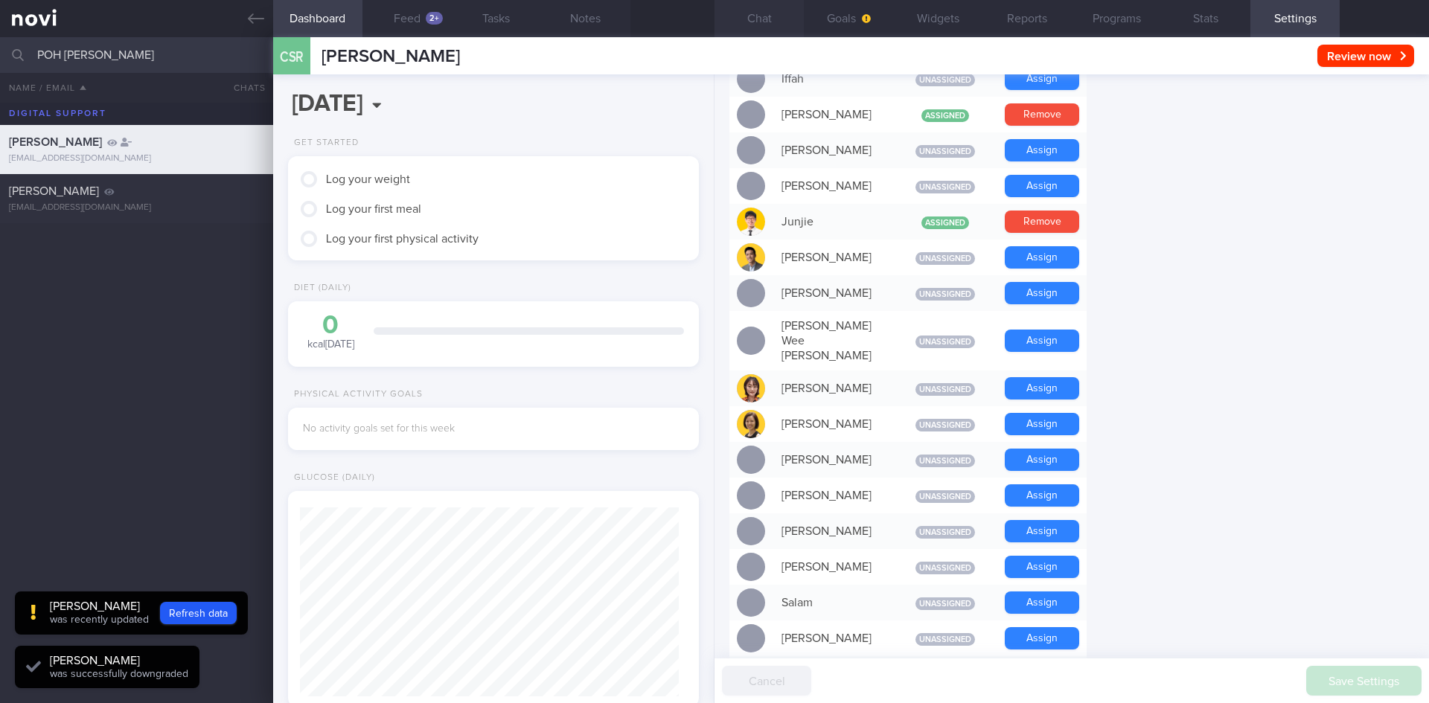
scroll to position [189, 380]
click at [781, 25] on button "Chat" at bounding box center [759, 18] width 89 height 37
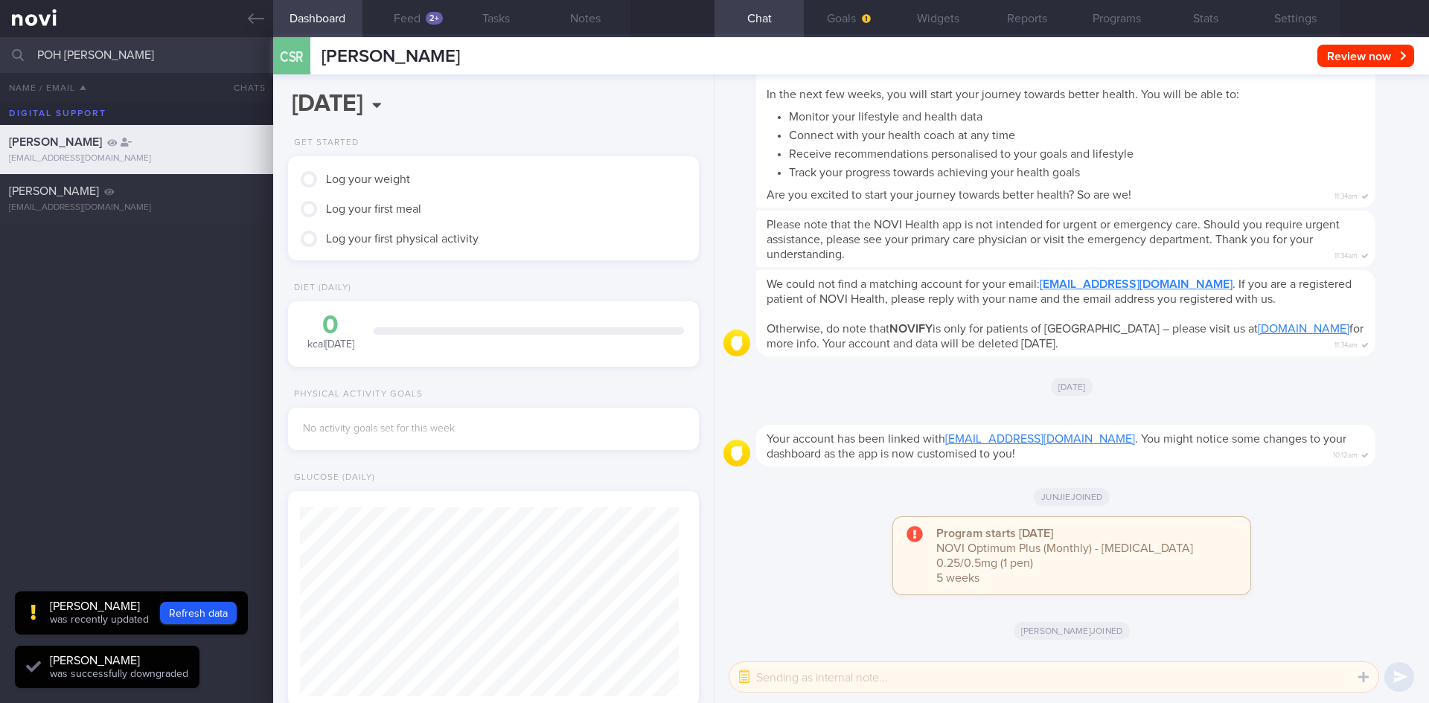
click at [901, 673] on textarea at bounding box center [1054, 678] width 649 height 30
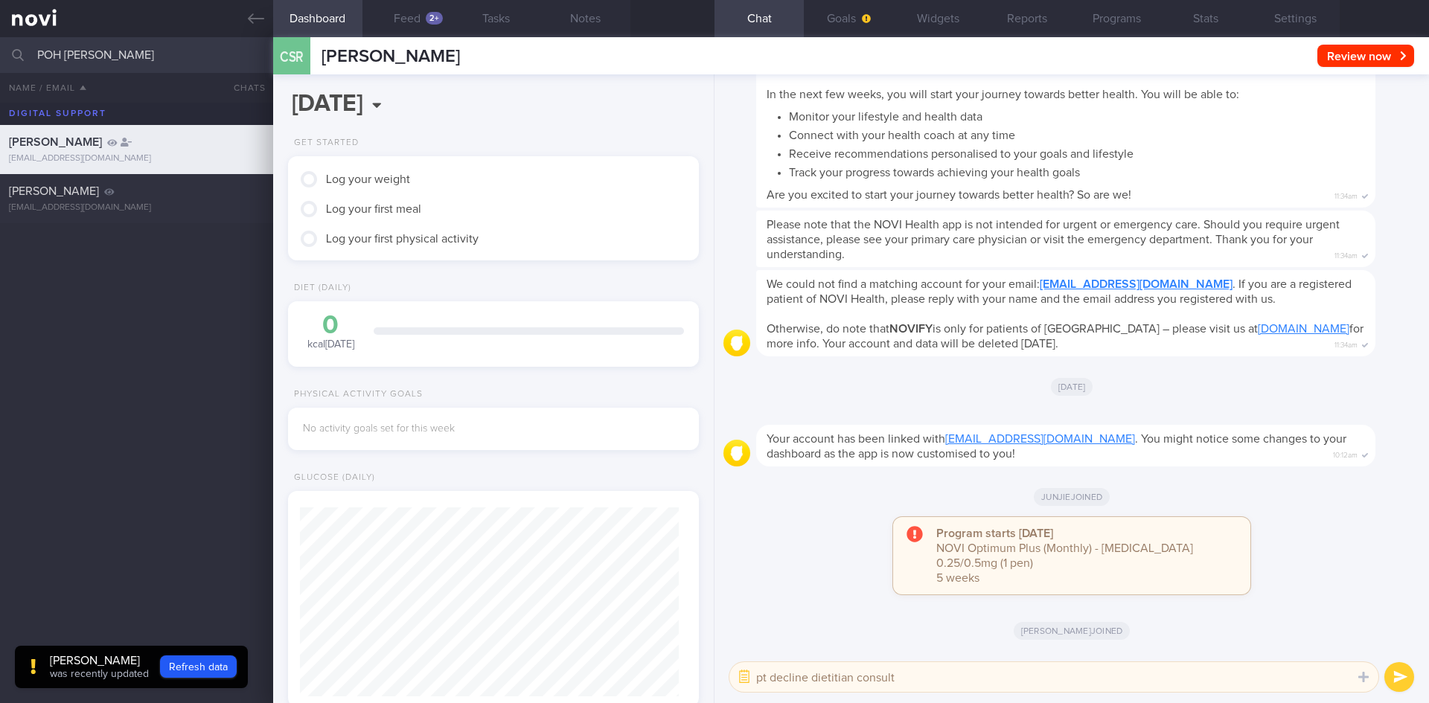
type textarea "pt decline dietitian consult"
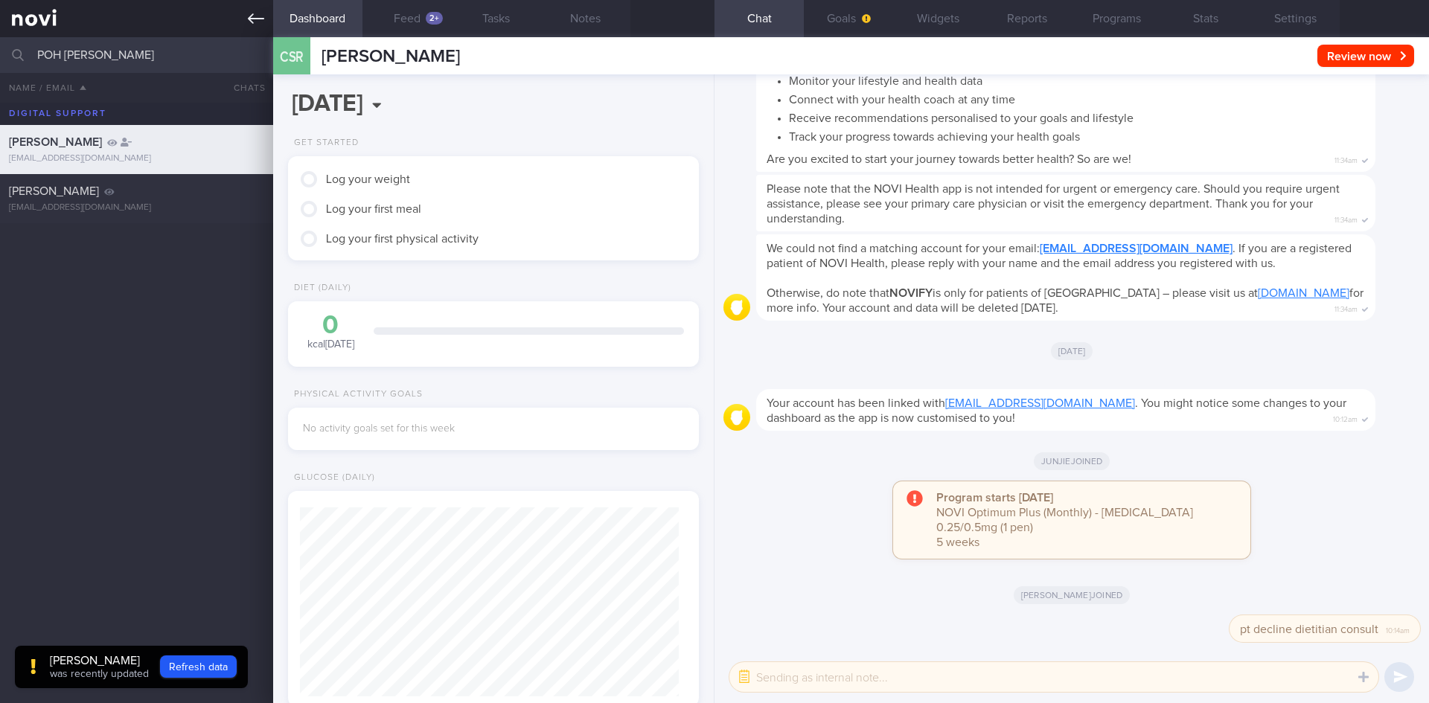
click at [232, 32] on link at bounding box center [136, 18] width 273 height 37
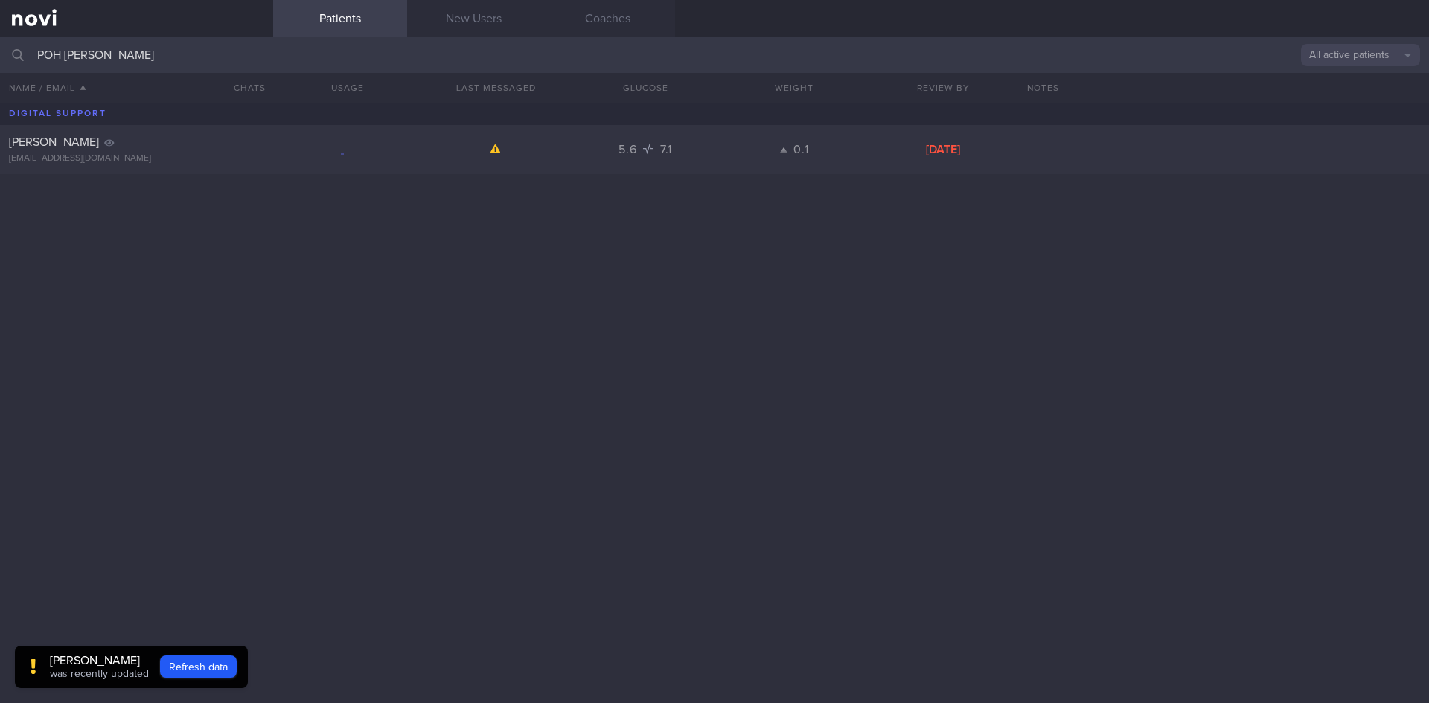
drag, startPoint x: 226, startPoint y: 46, endPoint x: 0, endPoint y: 48, distance: 225.6
click at [0, 48] on input "POH [PERSON_NAME]" at bounding box center [714, 55] width 1429 height 36
click at [274, 146] on div at bounding box center [347, 150] width 149 height 19
select select "6"
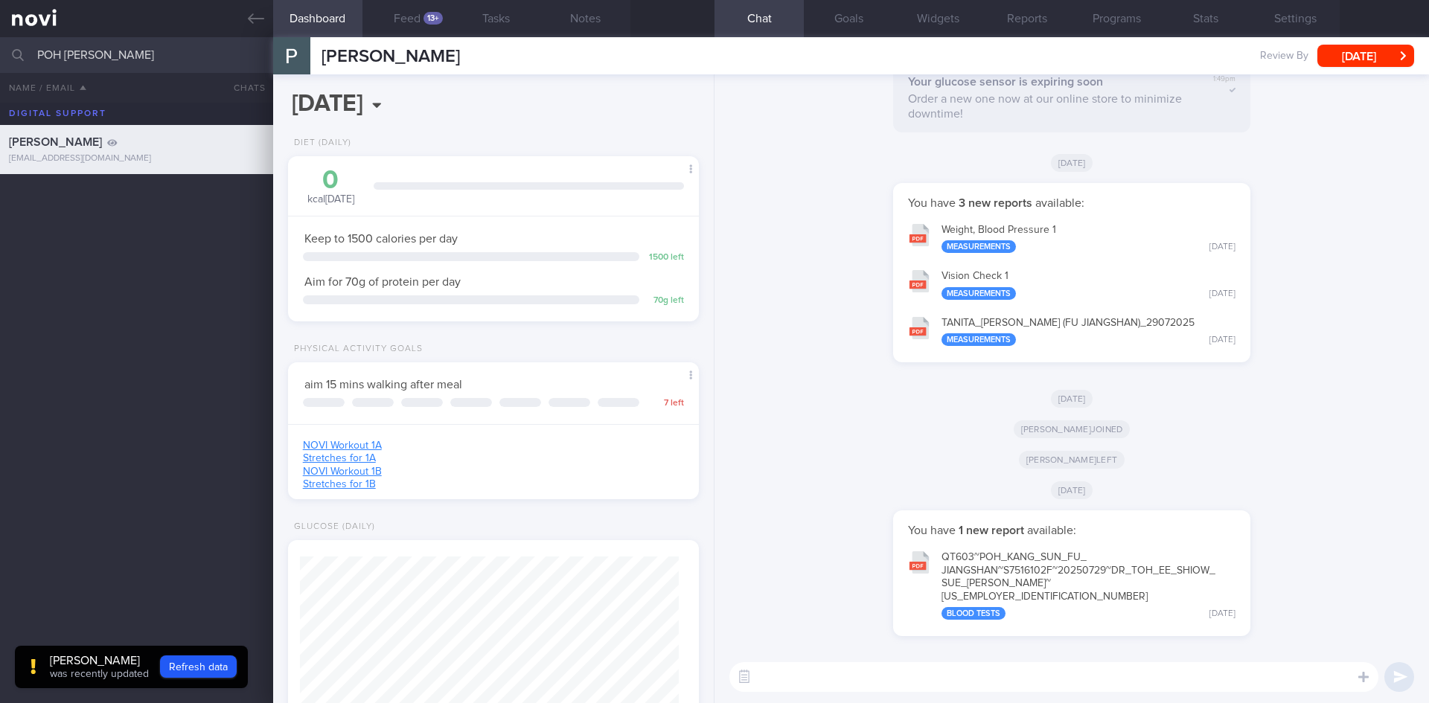
scroll to position [189, 380]
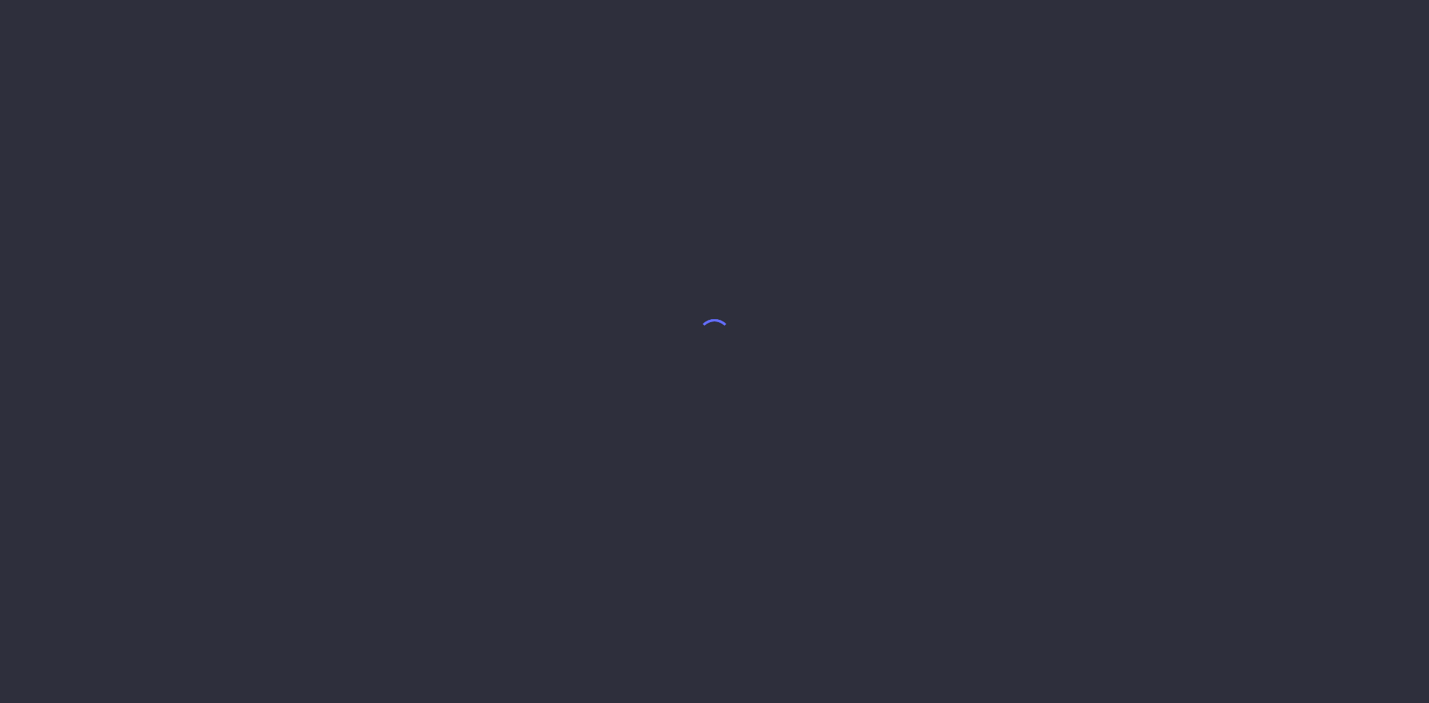
select select "6"
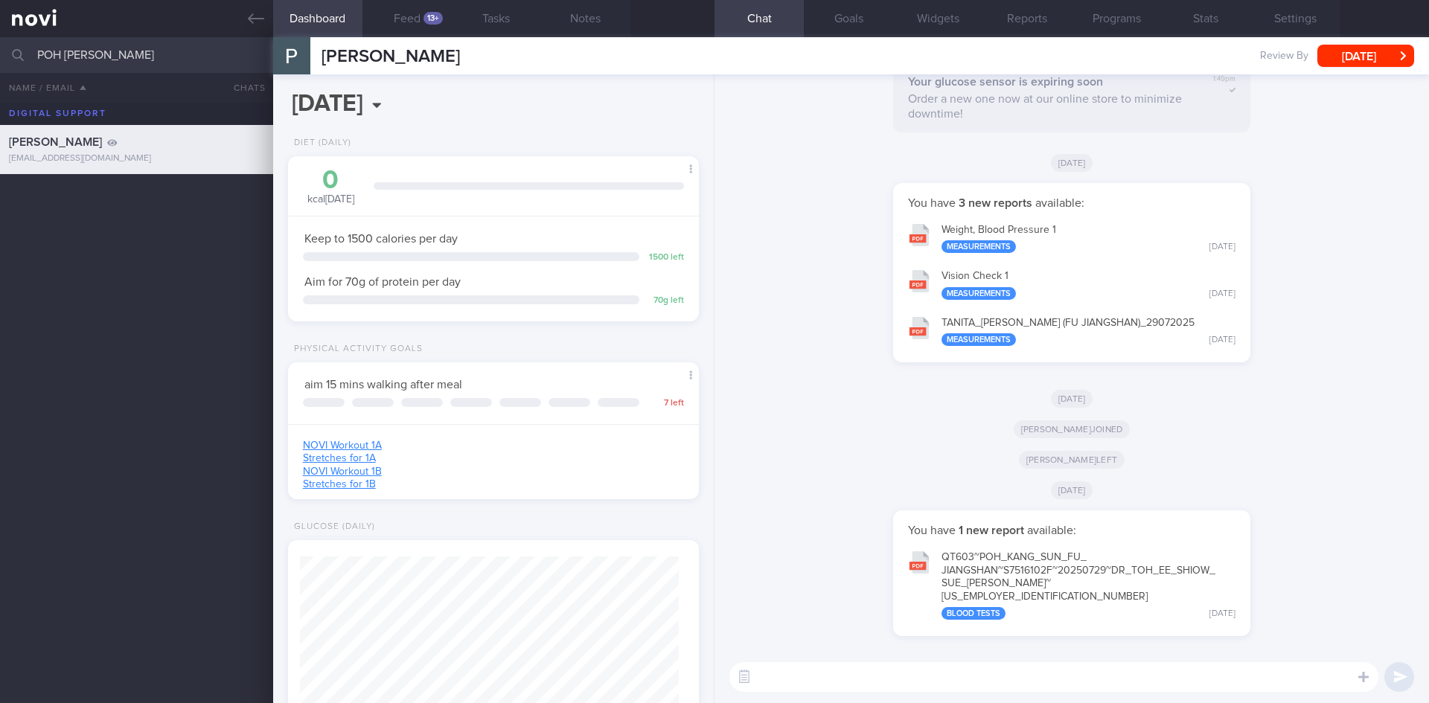
scroll to position [189, 380]
drag, startPoint x: 208, startPoint y: 54, endPoint x: 0, endPoint y: 57, distance: 208.5
click at [0, 57] on input "POH [PERSON_NAME]" at bounding box center [714, 55] width 1429 height 36
type input "[PERSON_NAME]"
drag, startPoint x: 147, startPoint y: 191, endPoint x: 182, endPoint y: 207, distance: 38.0
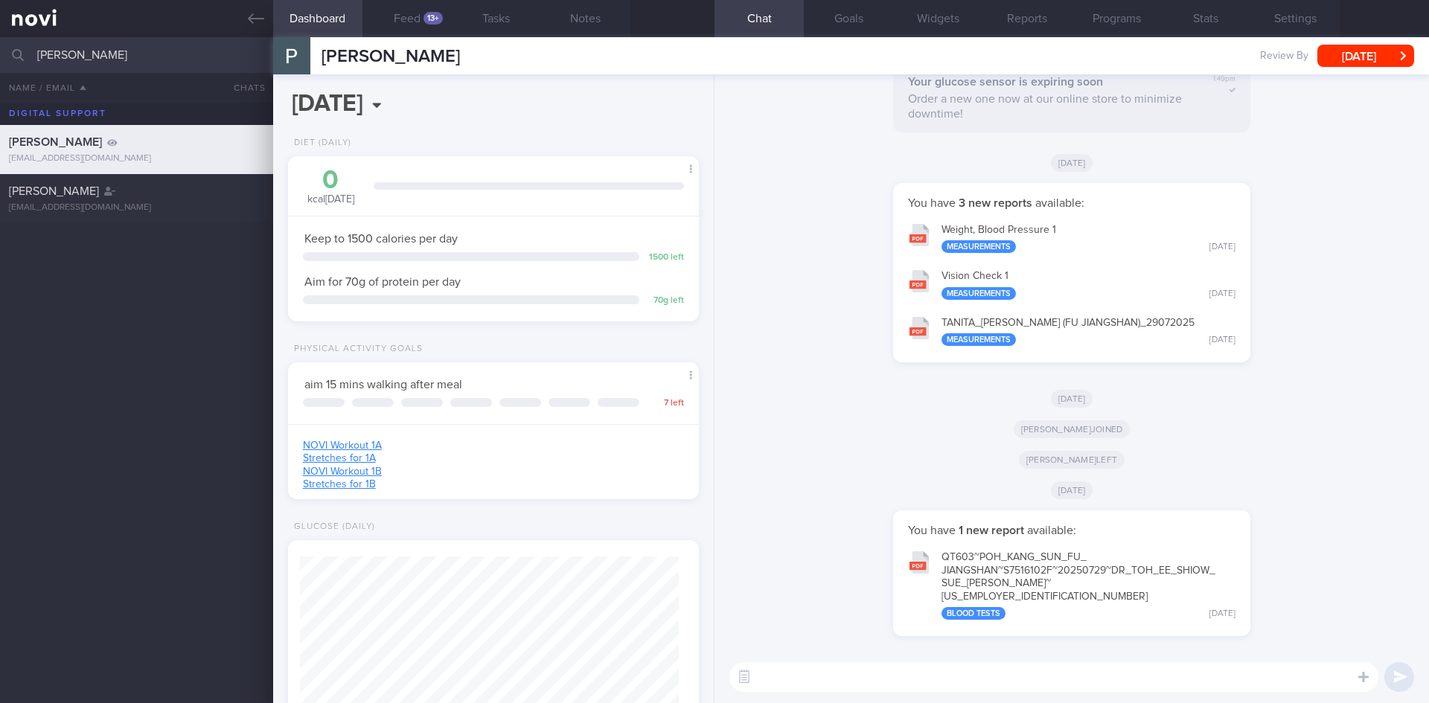
click at [146, 193] on div "[PERSON_NAME]" at bounding box center [135, 191] width 252 height 15
select select "7"
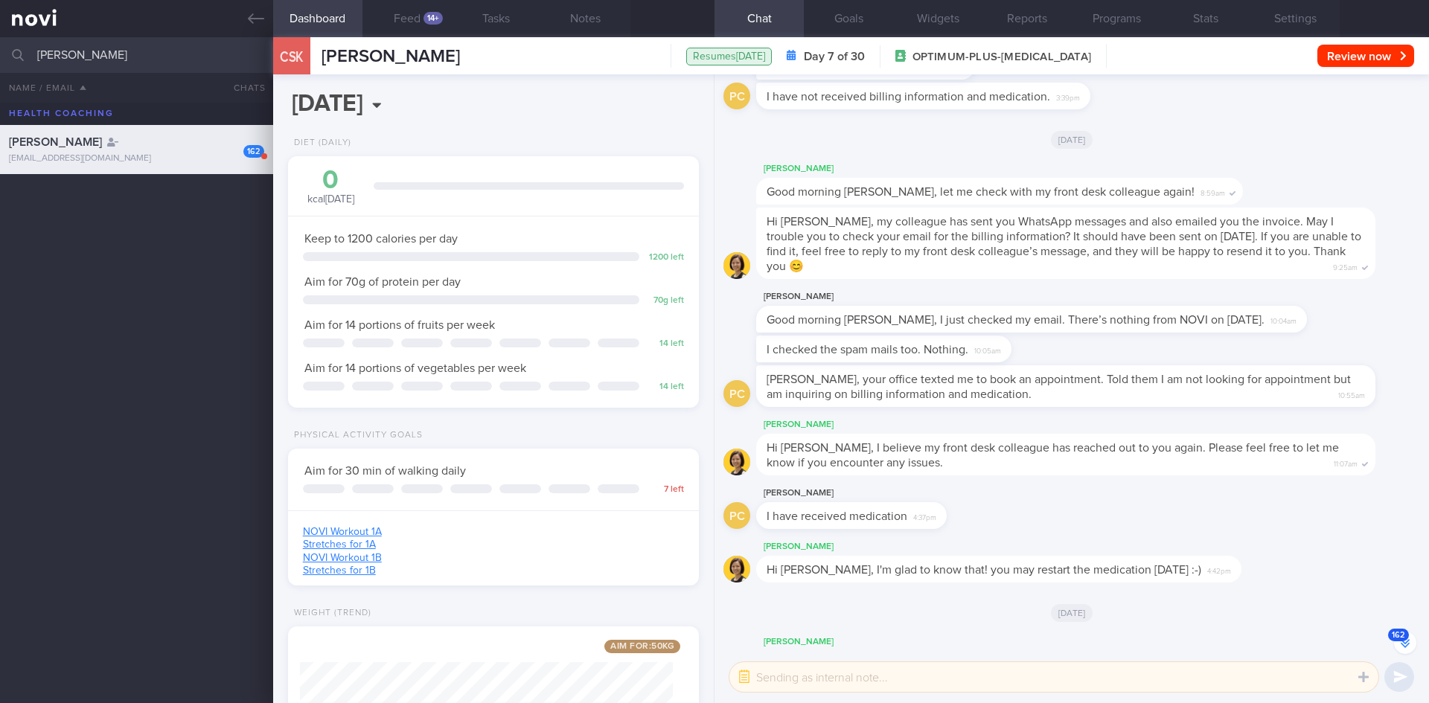
scroll to position [1, 0]
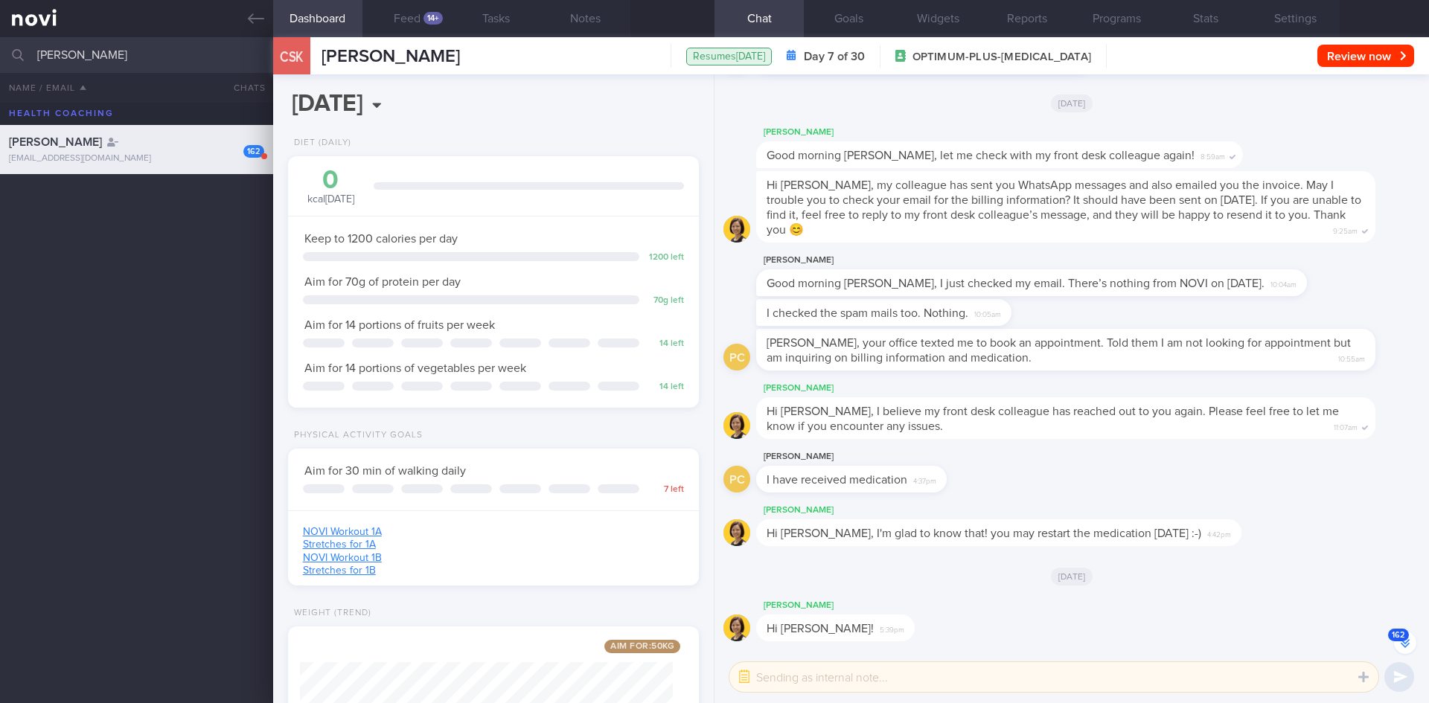
click at [1404, 648] on button "162" at bounding box center [1405, 643] width 22 height 22
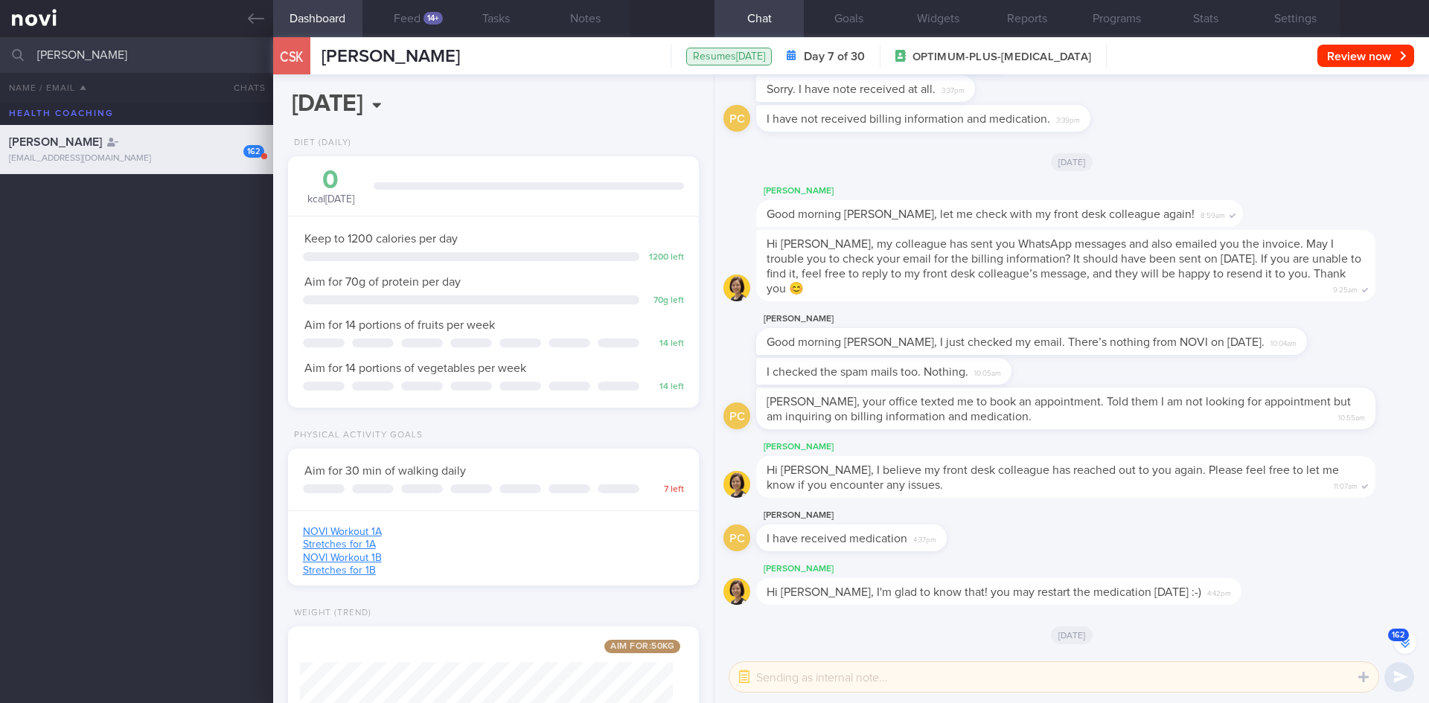
scroll to position [-42, 0]
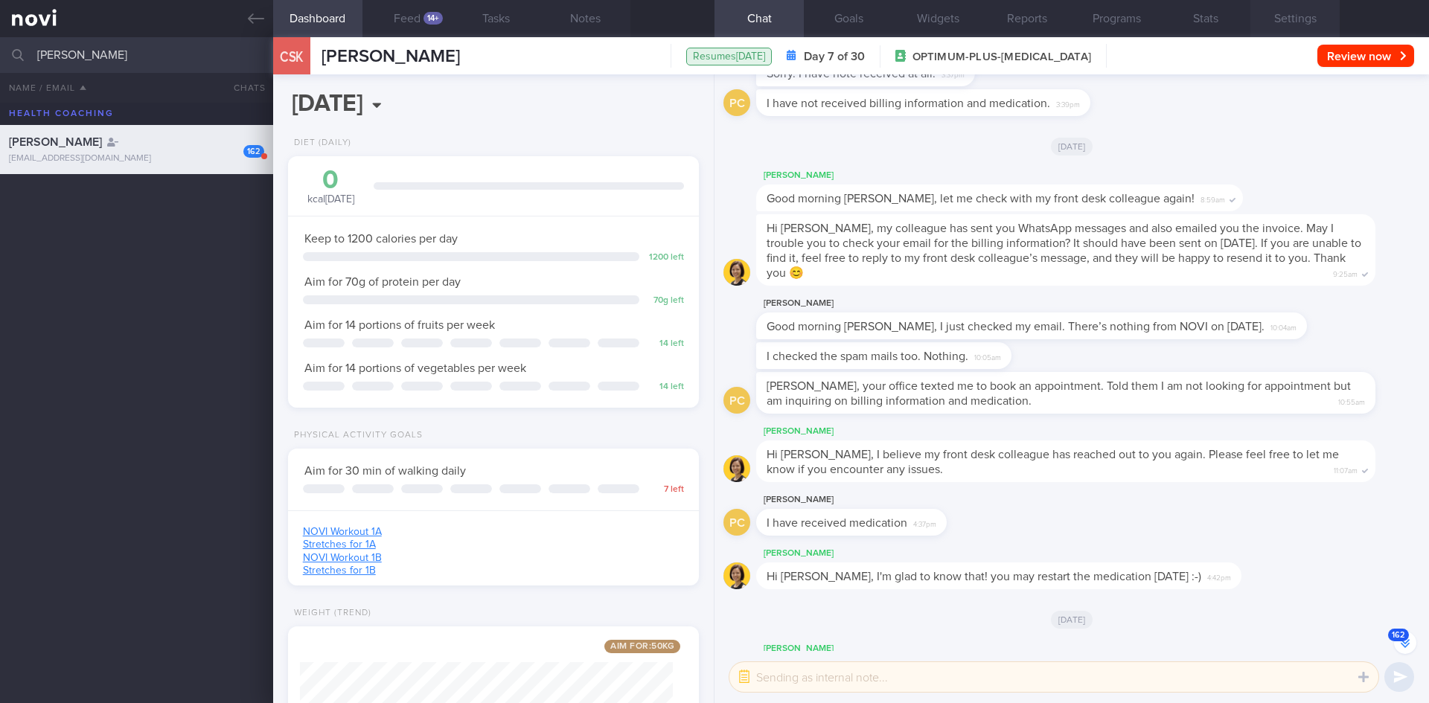
click at [1321, 20] on button "Settings" at bounding box center [1295, 18] width 89 height 37
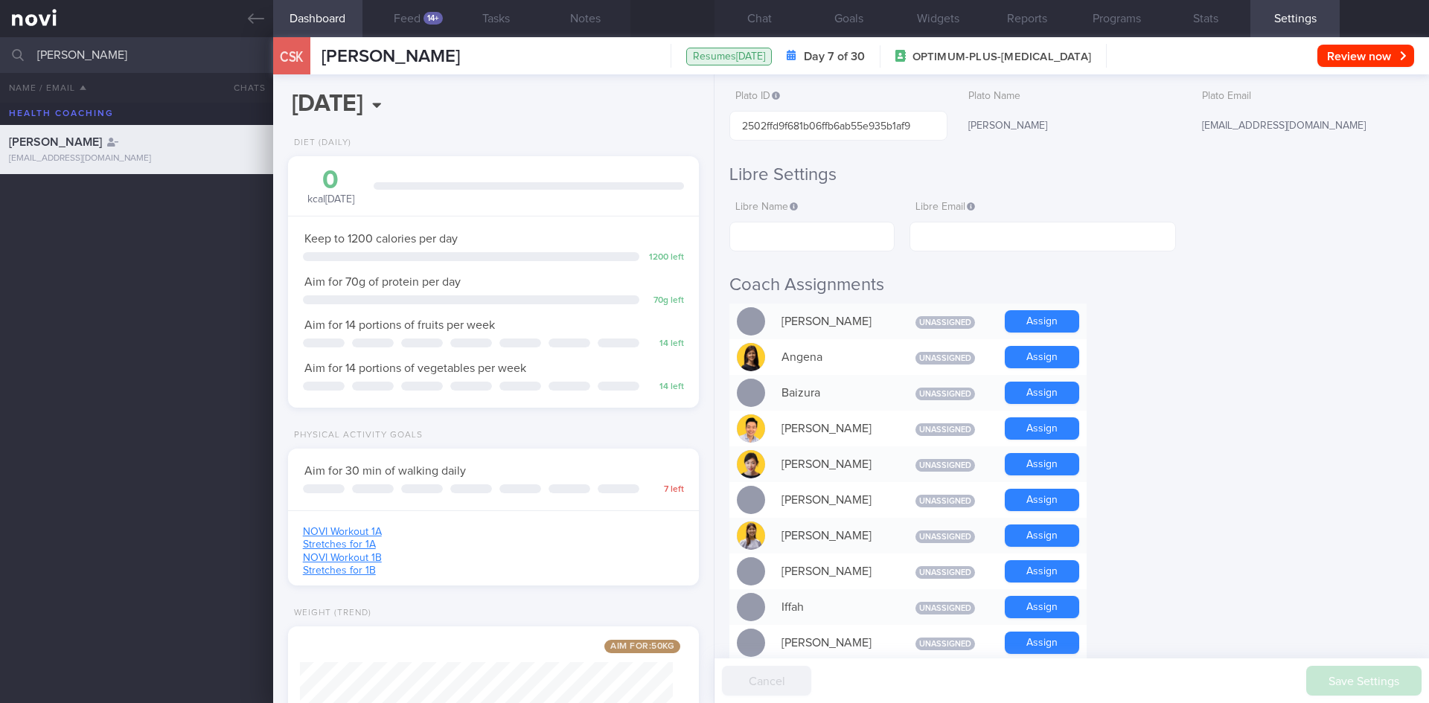
scroll to position [223, 0]
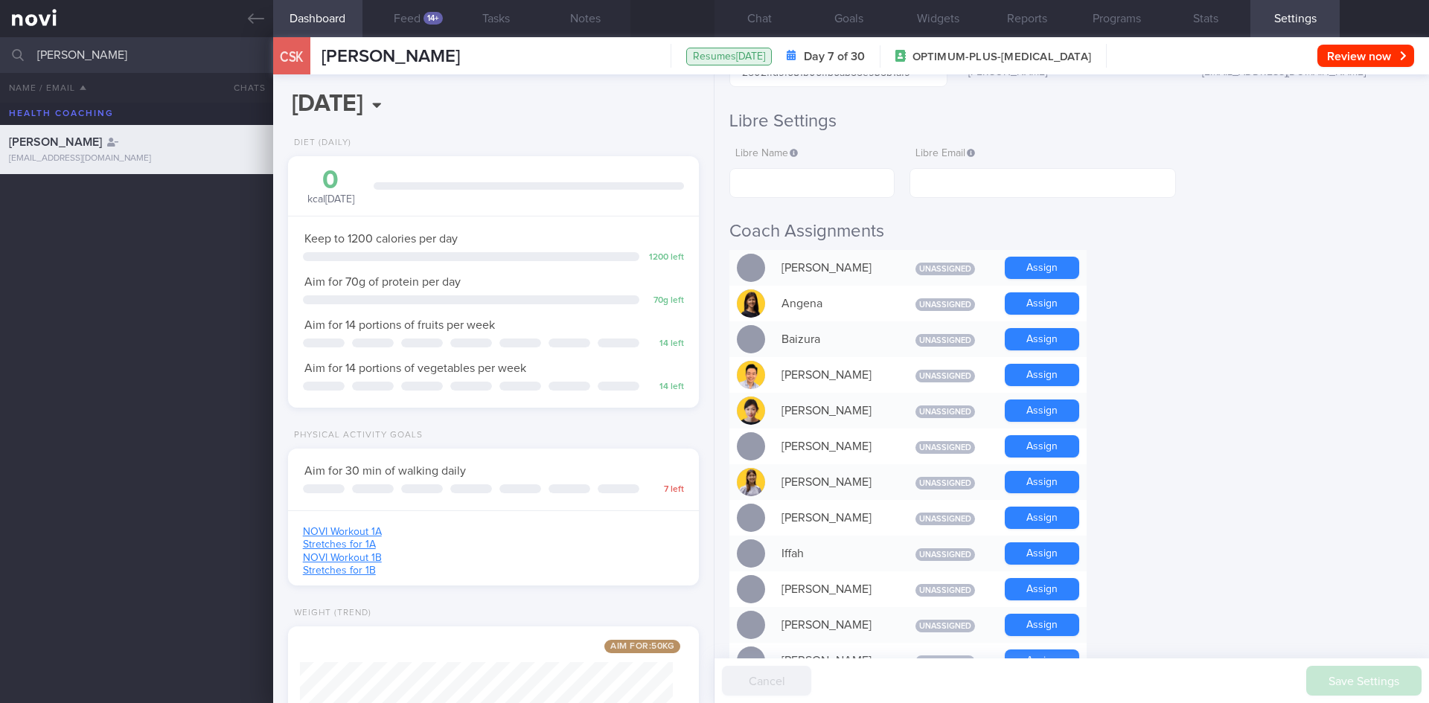
drag, startPoint x: 197, startPoint y: 67, endPoint x: 0, endPoint y: 63, distance: 196.6
click at [0, 63] on input "[PERSON_NAME]" at bounding box center [714, 55] width 1429 height 36
type input "poh ka"
click at [88, 205] on div "[PERSON_NAME] [EMAIL_ADDRESS][DOMAIN_NAME] 5.6 7.1 0.1 [DATE]" at bounding box center [714, 221] width 1429 height 49
select select "6"
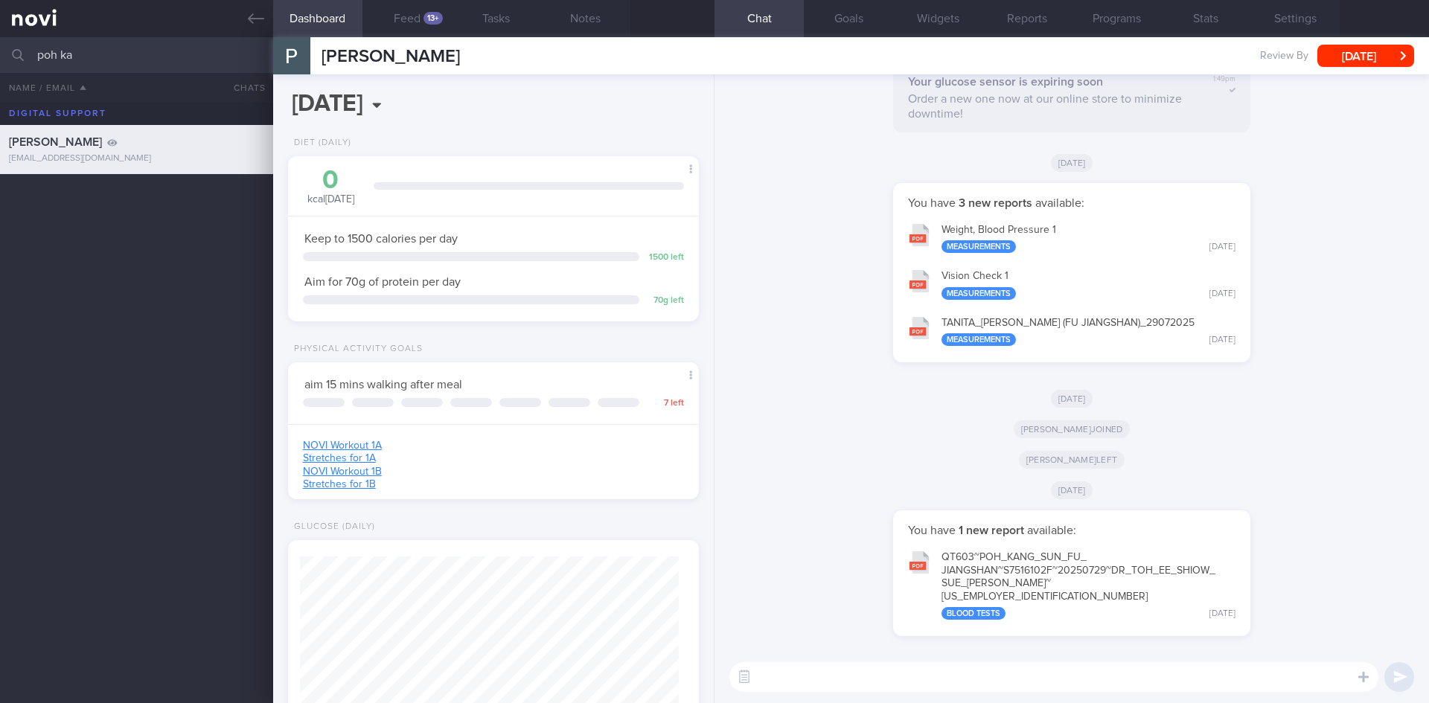
scroll to position [189, 380]
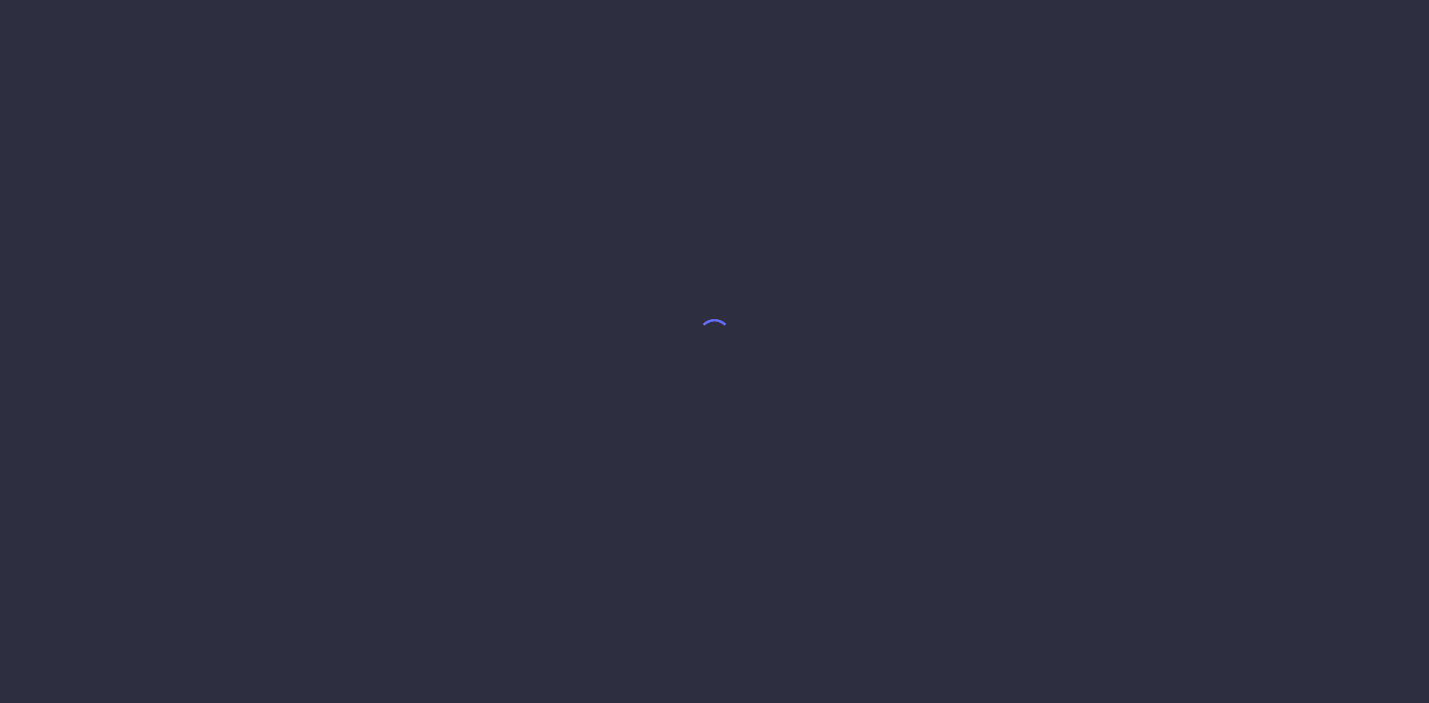
select select "6"
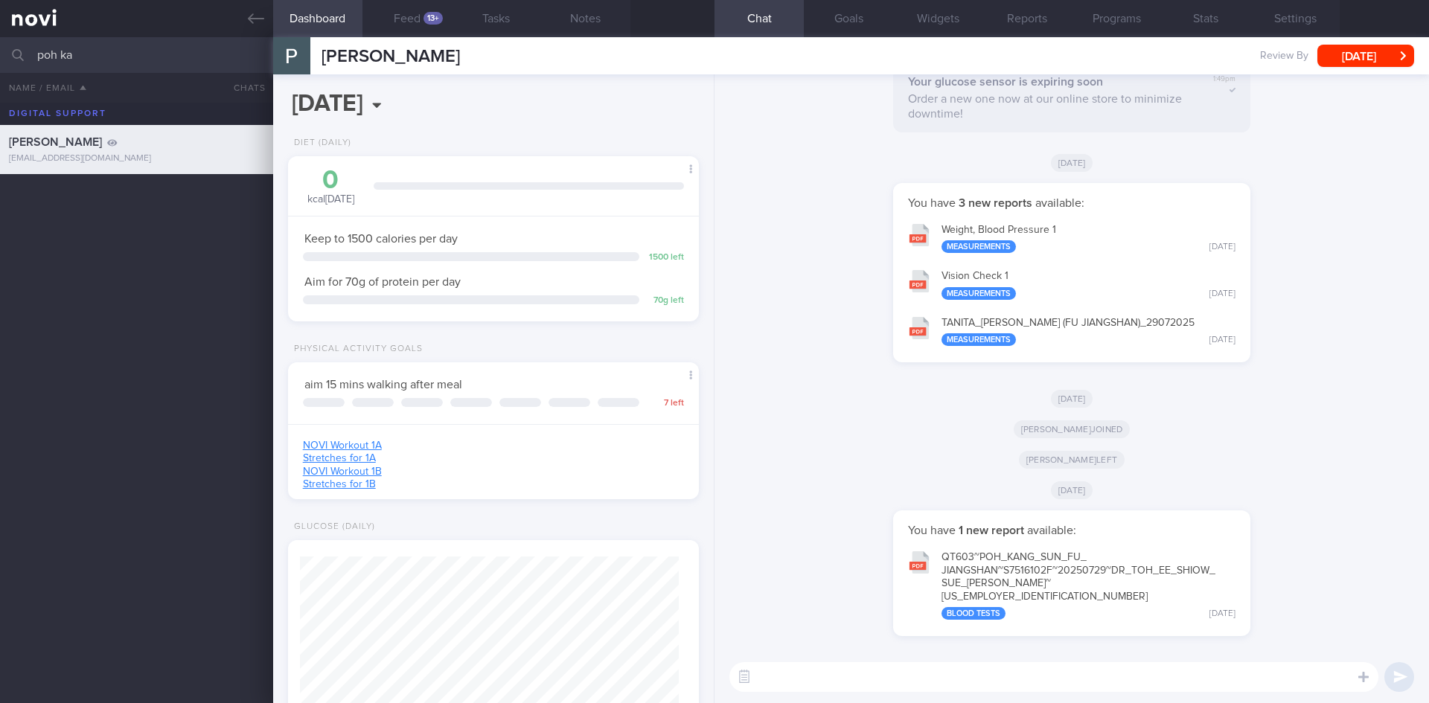
scroll to position [189, 380]
drag, startPoint x: 183, startPoint y: 58, endPoint x: 166, endPoint y: 76, distance: 24.7
click at [176, 56] on input "poh ka" at bounding box center [714, 55] width 1429 height 36
drag, startPoint x: 149, startPoint y: 65, endPoint x: 0, endPoint y: 62, distance: 148.9
click at [0, 62] on input "poh ka" at bounding box center [714, 55] width 1429 height 36
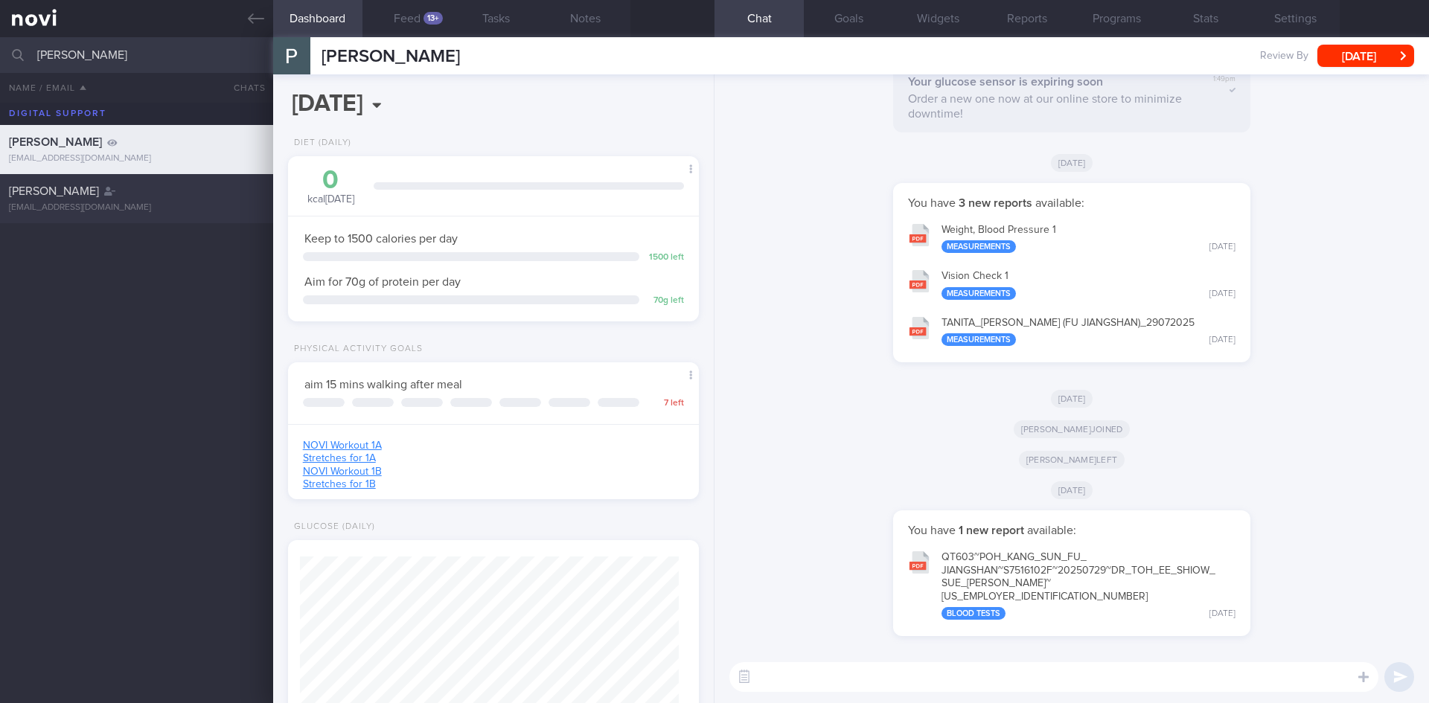
type input "[PERSON_NAME]"
click at [91, 200] on div "CHONG SIOK KUAN phylliscsk@gmail.com" at bounding box center [136, 199] width 273 height 30
select select "7"
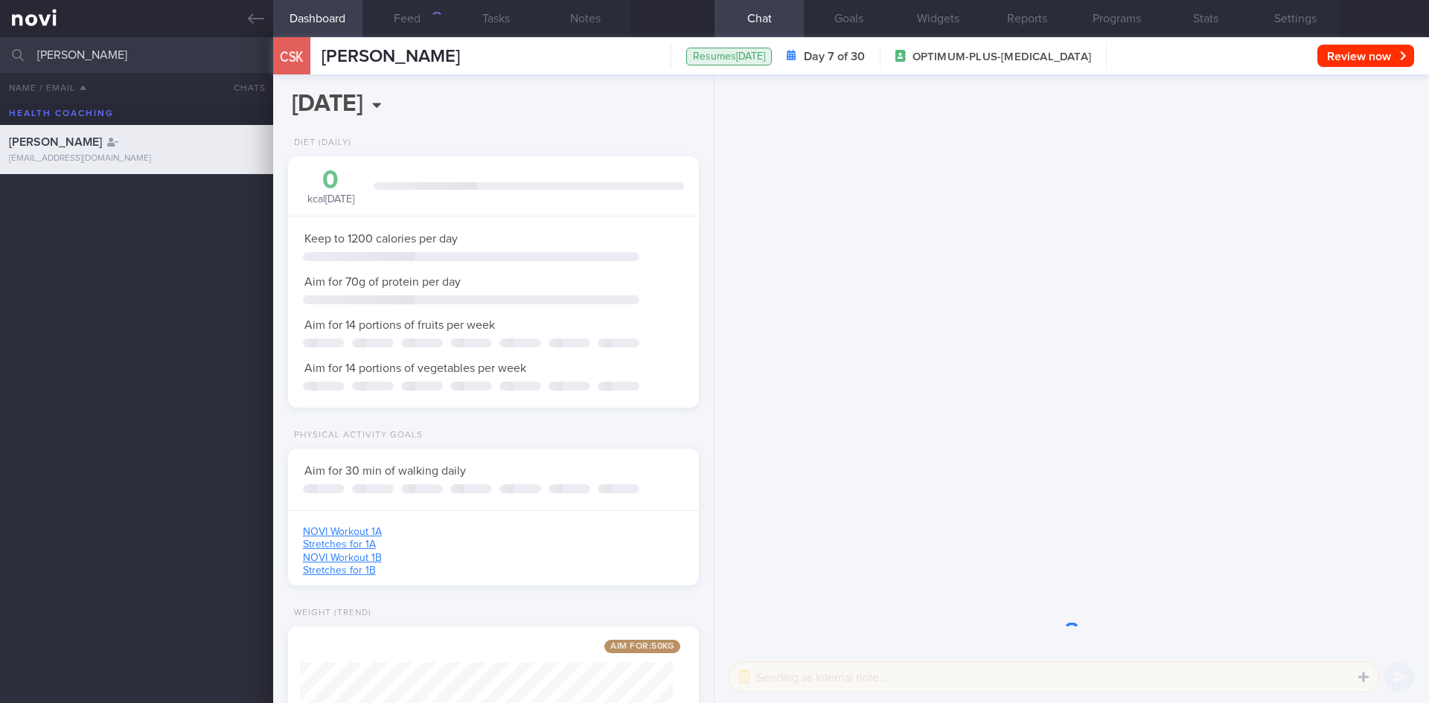
scroll to position [186, 374]
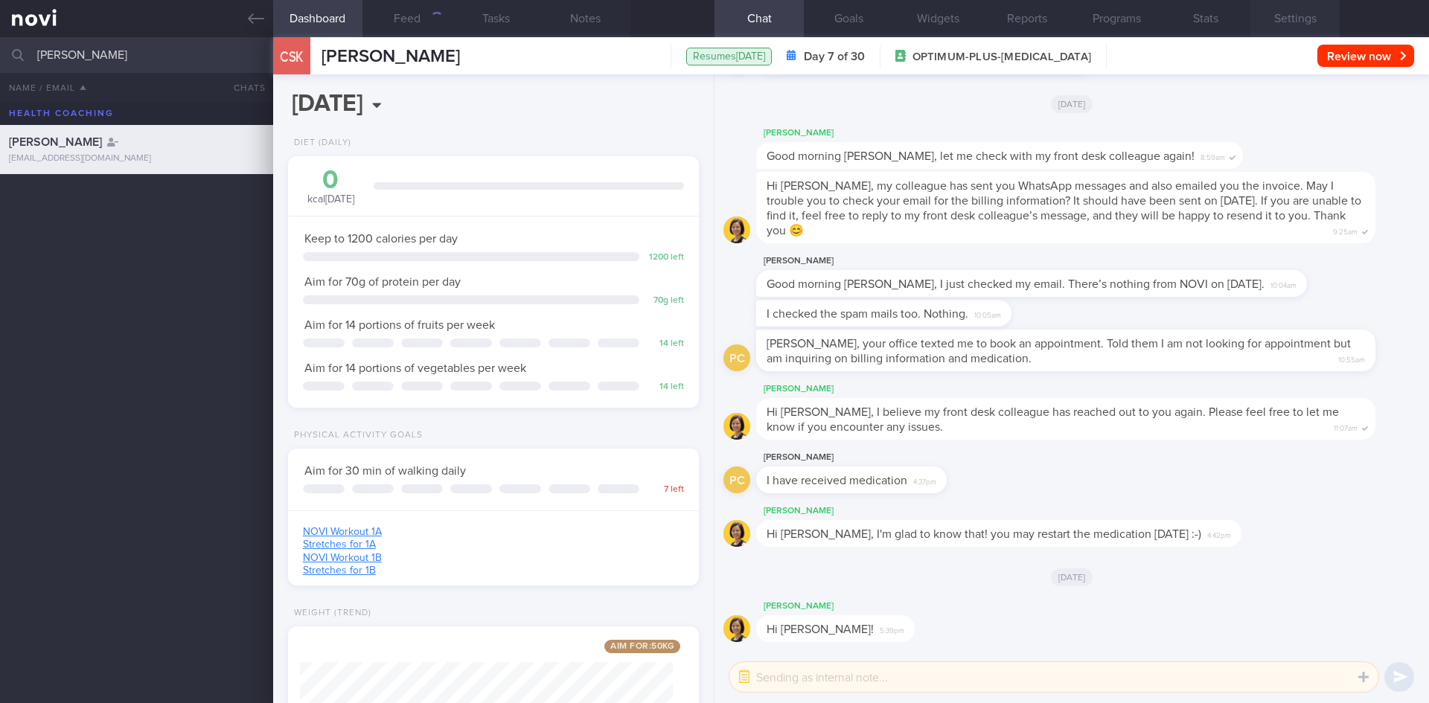
click at [1294, 16] on button "Settings" at bounding box center [1295, 18] width 89 height 37
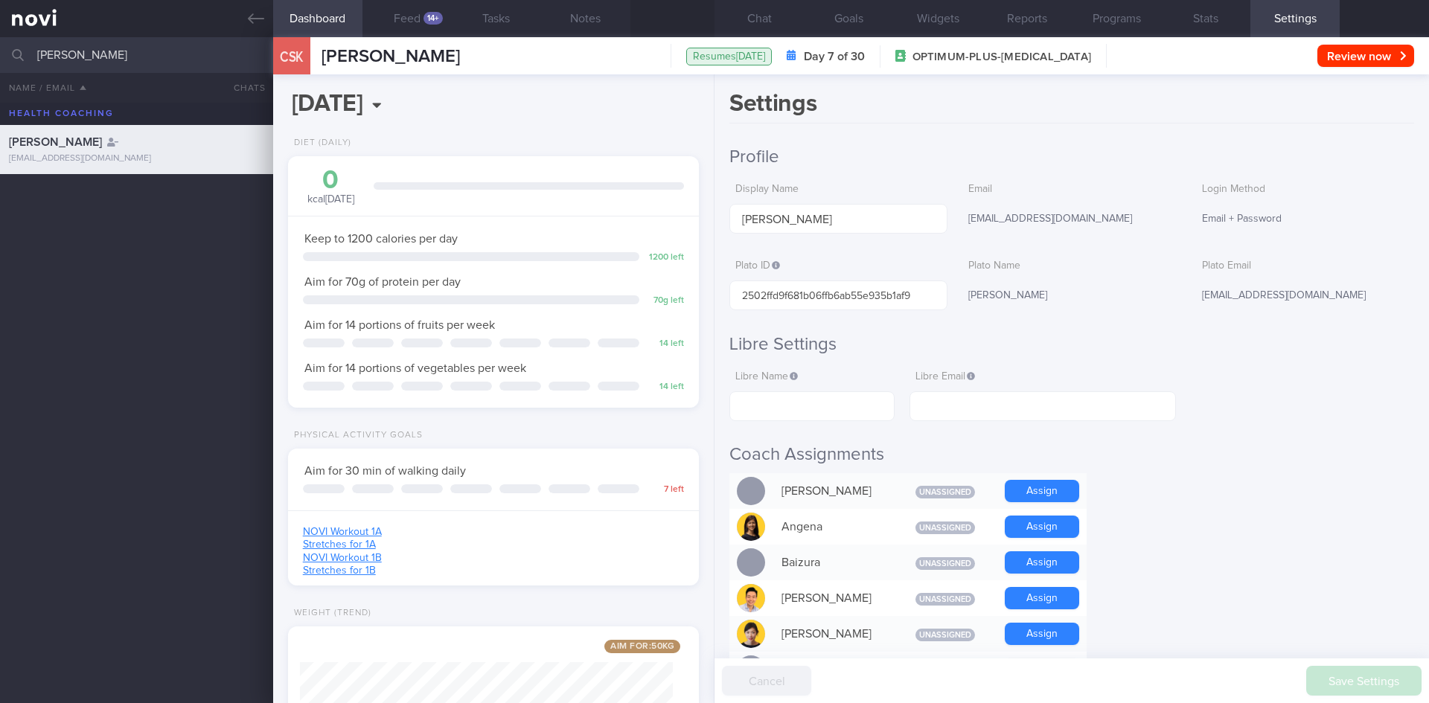
scroll to position [208, 374]
drag, startPoint x: 1189, startPoint y: 299, endPoint x: 1322, endPoint y: 300, distance: 133.3
click at [1322, 300] on div "[EMAIL_ADDRESS][DOMAIN_NAME]" at bounding box center [1305, 296] width 218 height 31
copy div "[EMAIL_ADDRESS][DOMAIN_NAME]"
click at [248, 13] on icon at bounding box center [256, 18] width 16 height 16
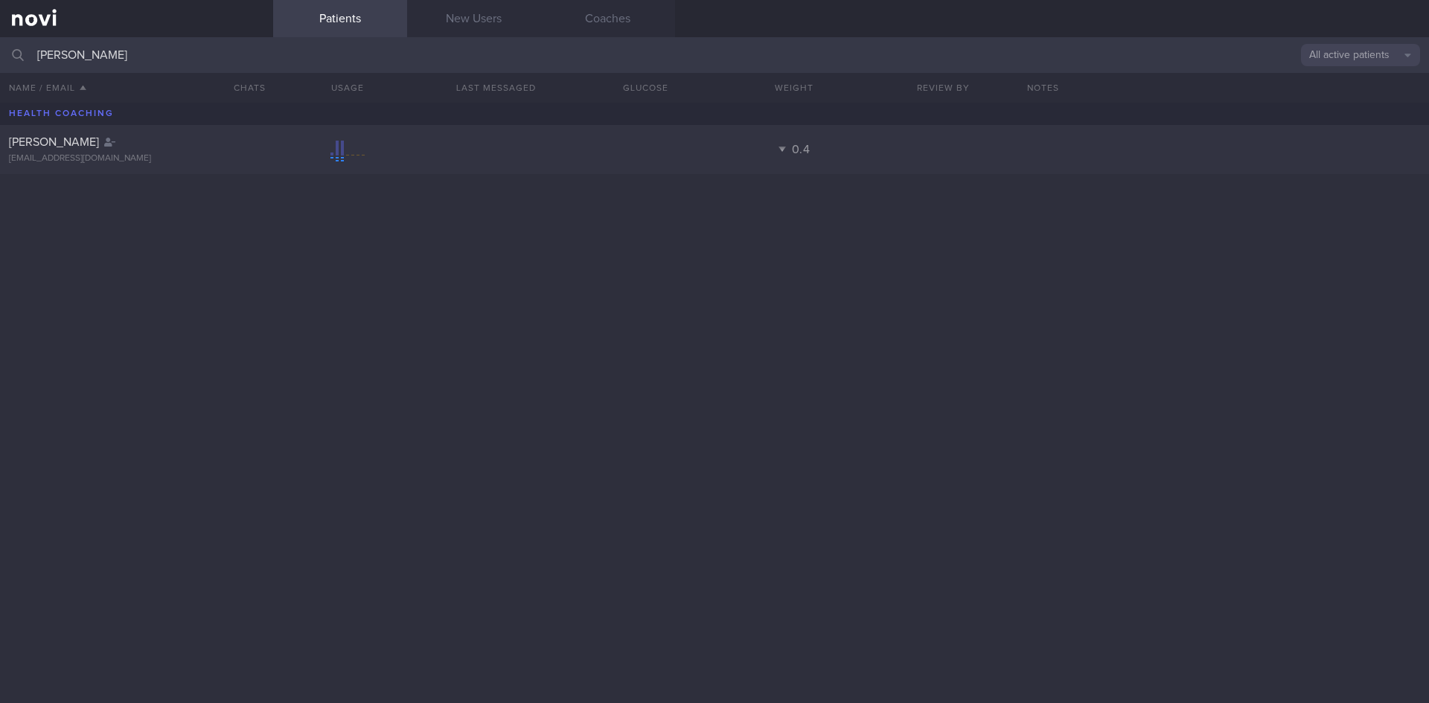
drag, startPoint x: 195, startPoint y: 54, endPoint x: 0, endPoint y: 57, distance: 195.1
click at [0, 57] on input "[PERSON_NAME]" at bounding box center [714, 55] width 1429 height 36
type input "poh ka"
click at [115, 157] on div "[EMAIL_ADDRESS][DOMAIN_NAME]" at bounding box center [136, 158] width 255 height 11
select select "6"
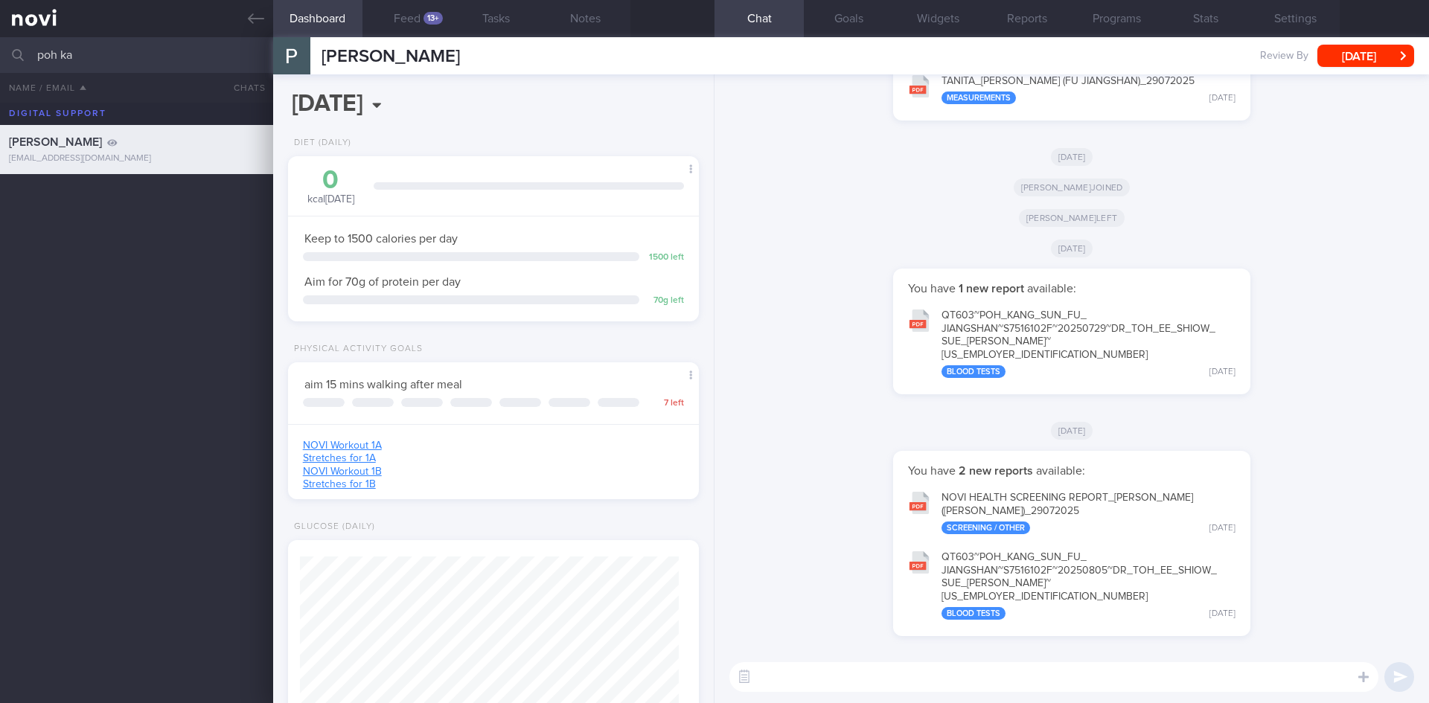
scroll to position [1, 0]
drag, startPoint x: 156, startPoint y: 64, endPoint x: 0, endPoint y: 45, distance: 156.8
click at [0, 45] on input "poh ka" at bounding box center [714, 55] width 1429 height 36
type input "Therasa Lee"
click at [105, 194] on div "Therasa Lee" at bounding box center [135, 191] width 252 height 15
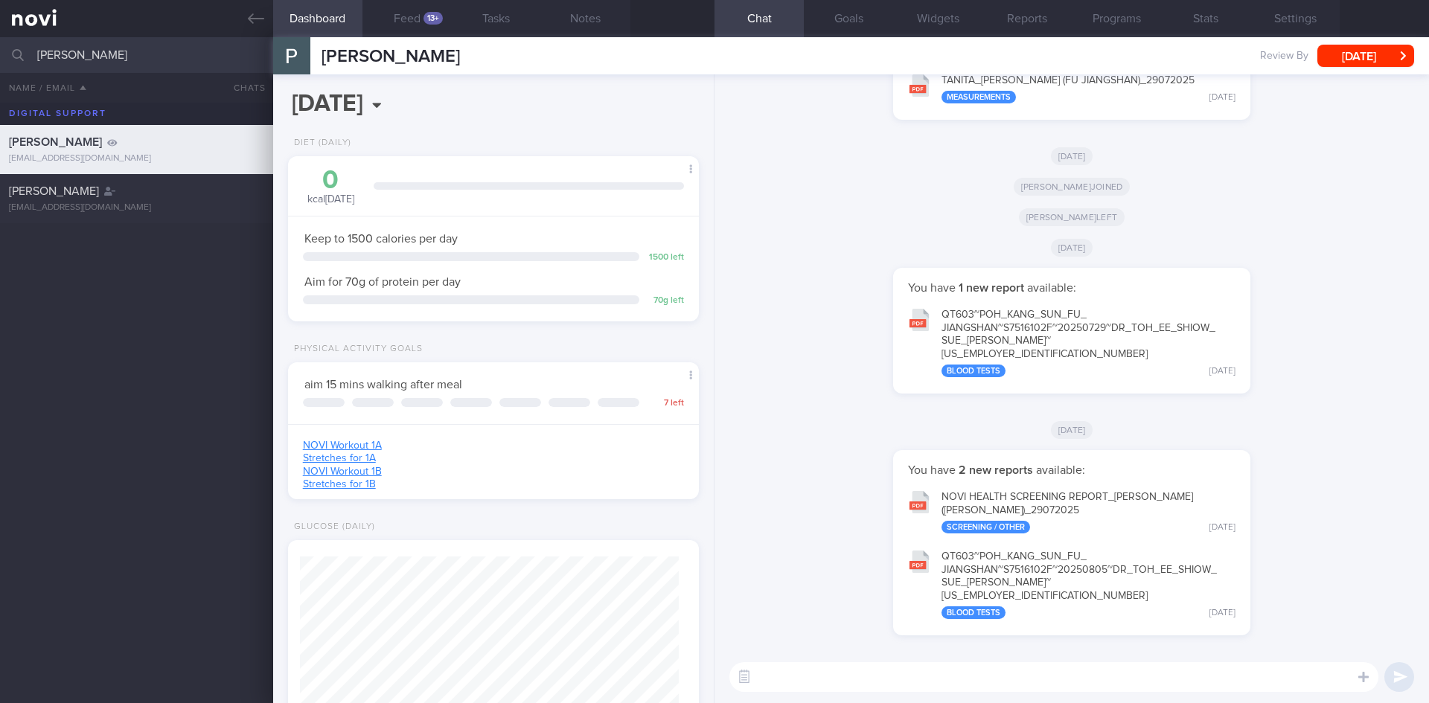
select select "7"
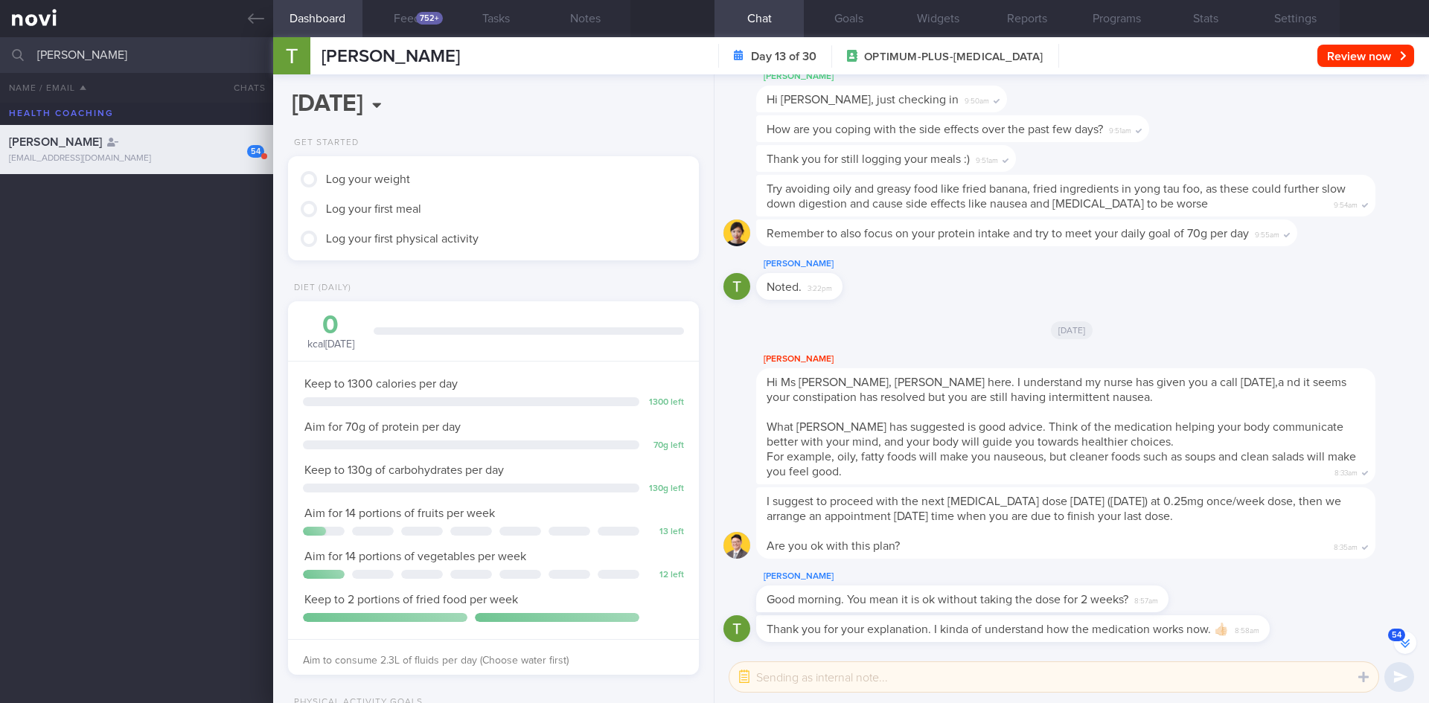
click at [1401, 651] on button "54" at bounding box center [1405, 643] width 22 height 22
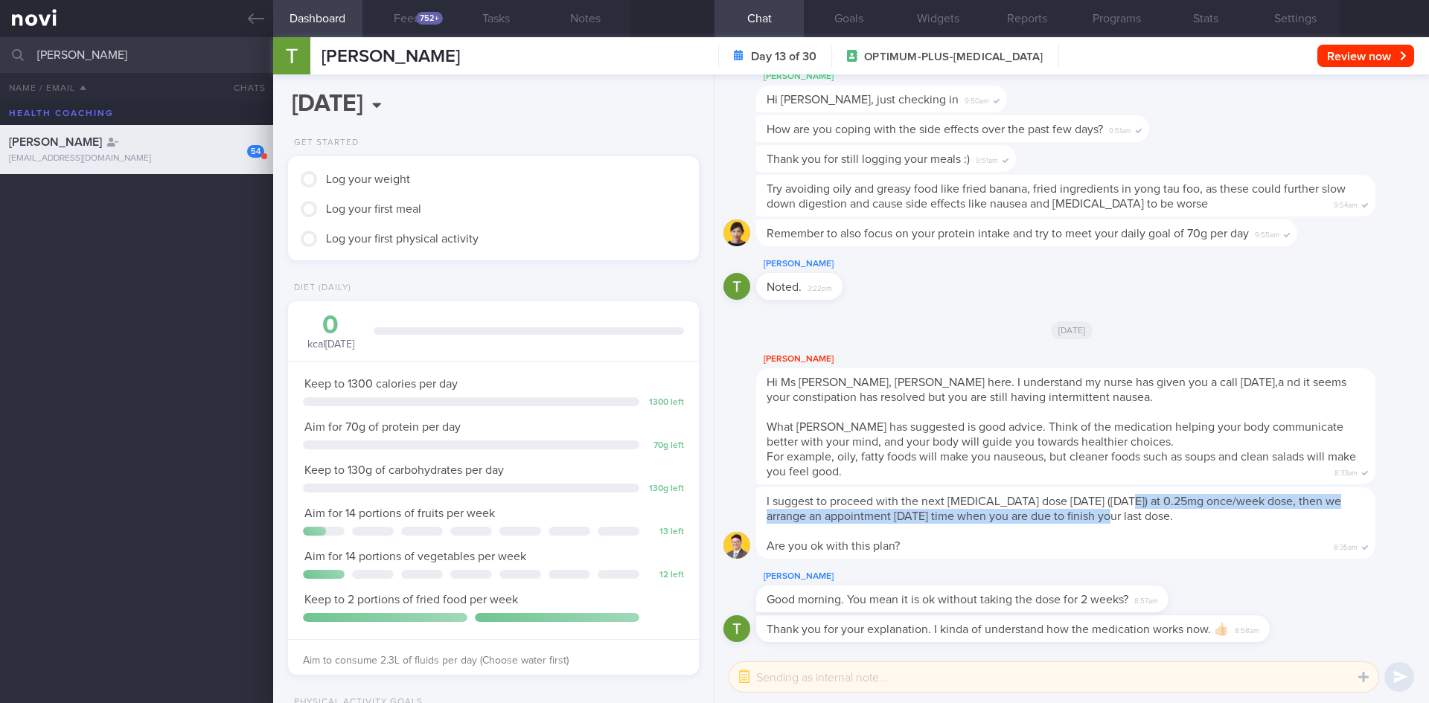
drag, startPoint x: 1130, startPoint y: 500, endPoint x: 1137, endPoint y: 516, distance: 18.0
click at [1137, 516] on span "I suggest to proceed with the next Wegovy dose tomorrow (13/8/25) at 0.25mg onc…" at bounding box center [1054, 509] width 575 height 27
click at [1137, 517] on span "I suggest to proceed with the next Wegovy dose tomorrow (13/8/25) at 0.25mg onc…" at bounding box center [1054, 509] width 575 height 27
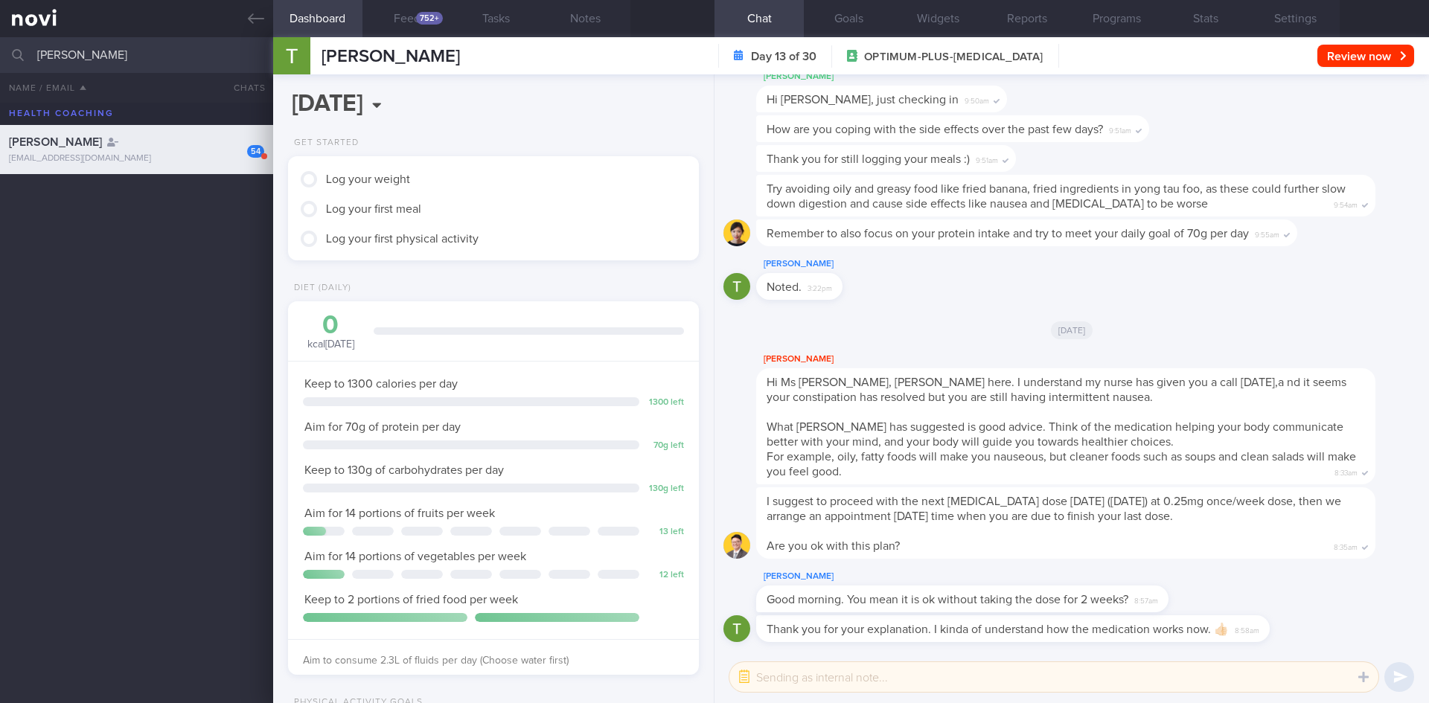
click at [1137, 508] on div "I suggest to proceed with the next Wegovy dose tomorrow (13/8/25) at 0.25mg onc…" at bounding box center [1065, 523] width 619 height 71
drag, startPoint x: 1136, startPoint y: 505, endPoint x: 1161, endPoint y: 506, distance: 25.4
click at [1161, 506] on span "I suggest to proceed with the next Wegovy dose tomorrow (13/8/25) at 0.25mg onc…" at bounding box center [1054, 509] width 575 height 27
drag, startPoint x: 1161, startPoint y: 506, endPoint x: 1138, endPoint y: 504, distance: 23.2
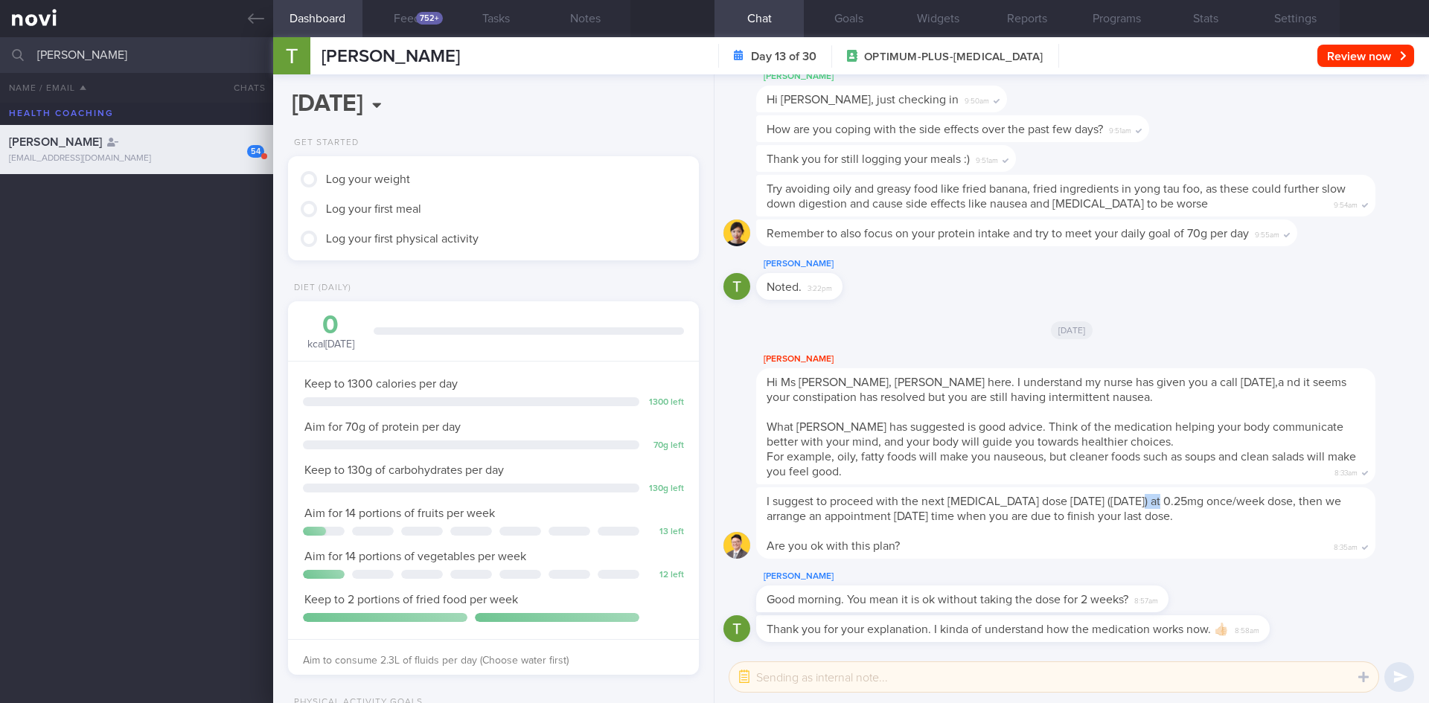
click at [1138, 504] on span "I suggest to proceed with the next Wegovy dose tomorrow (13/8/25) at 0.25mg onc…" at bounding box center [1054, 509] width 575 height 27
drag, startPoint x: 1138, startPoint y: 504, endPoint x: 1165, endPoint y: 507, distance: 27.0
click at [1165, 507] on span "I suggest to proceed with the next Wegovy dose tomorrow (13/8/25) at 0.25mg onc…" at bounding box center [1054, 509] width 575 height 27
click at [1164, 507] on span "I suggest to proceed with the next Wegovy dose tomorrow (13/8/25) at 0.25mg onc…" at bounding box center [1054, 509] width 575 height 27
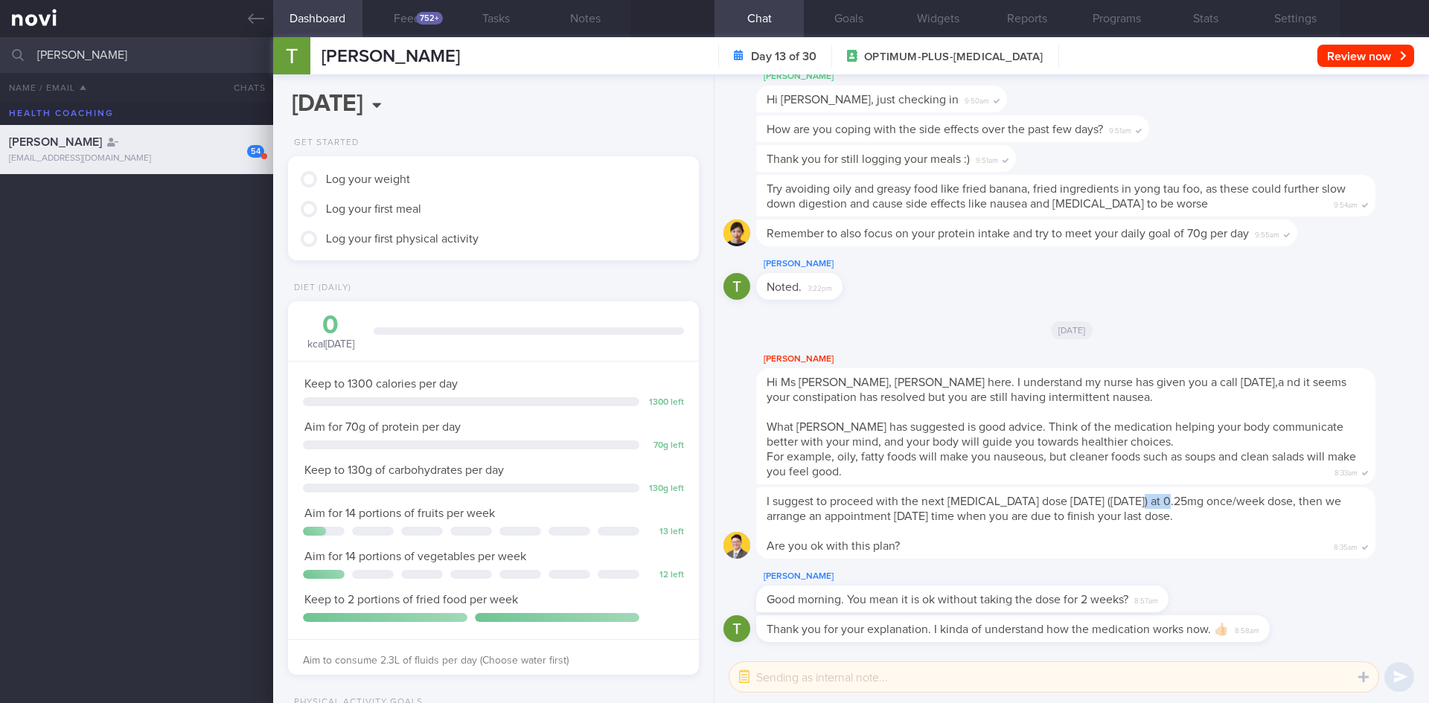
click at [1171, 508] on div "I suggest to proceed with the next Wegovy dose tomorrow (13/8/25) at 0.25mg onc…" at bounding box center [1065, 523] width 619 height 71
drag, startPoint x: 1173, startPoint y: 505, endPoint x: 1134, endPoint y: 500, distance: 39.8
click at [1134, 500] on span "I suggest to proceed with the next Wegovy dose tomorrow (13/8/25) at 0.25mg onc…" at bounding box center [1054, 509] width 575 height 27
click at [1133, 500] on span "I suggest to proceed with the next Wegovy dose tomorrow (13/8/25) at 0.25mg onc…" at bounding box center [1054, 509] width 575 height 27
drag, startPoint x: 1134, startPoint y: 501, endPoint x: 1154, endPoint y: 502, distance: 19.4
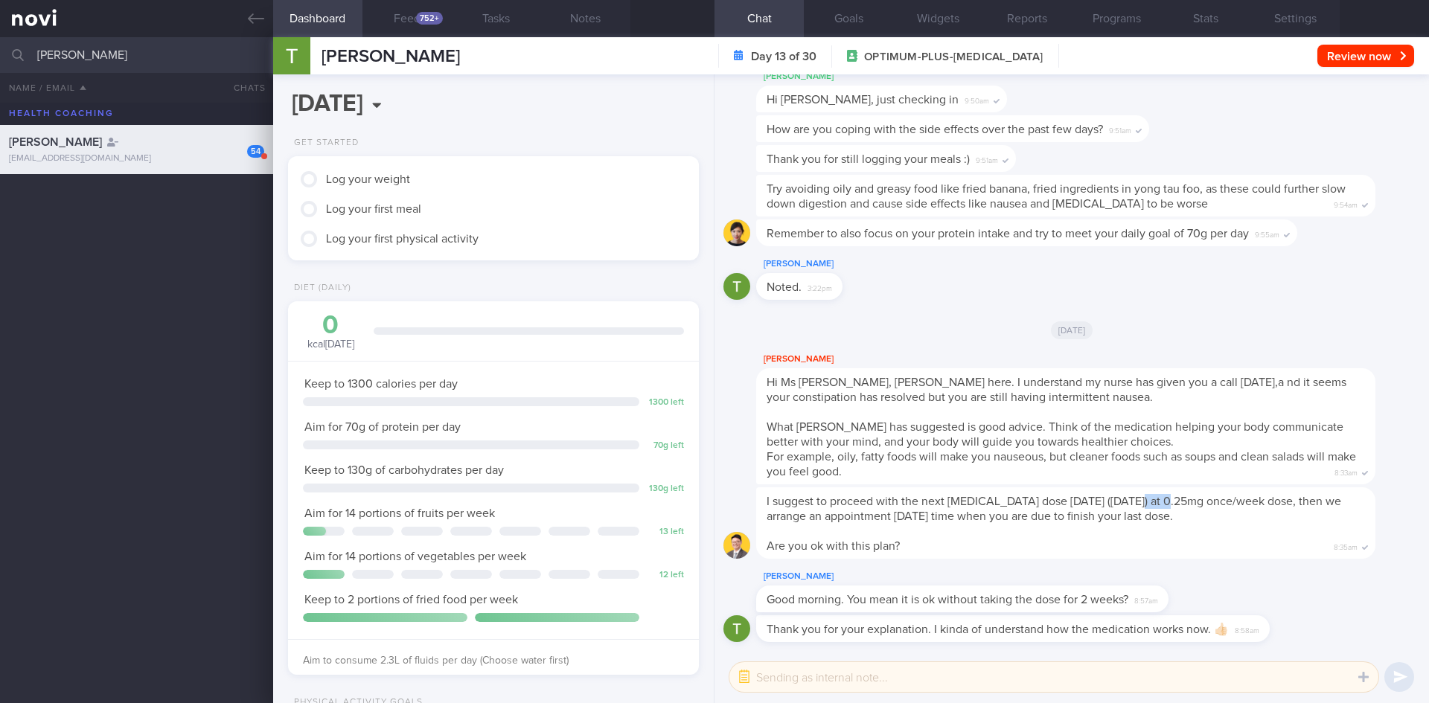
click at [1154, 502] on span "I suggest to proceed with the next Wegovy dose tomorrow (13/8/25) at 0.25mg onc…" at bounding box center [1054, 509] width 575 height 27
click at [935, 629] on span "Thank you for your explanation. I kinda of understand how the medication works …" at bounding box center [998, 630] width 462 height 12
click at [935, 611] on div "Good morning. You mean it is ok without taking the dose for 2 weeks? 8:57am" at bounding box center [962, 599] width 412 height 27
